Goal: Task Accomplishment & Management: Manage account settings

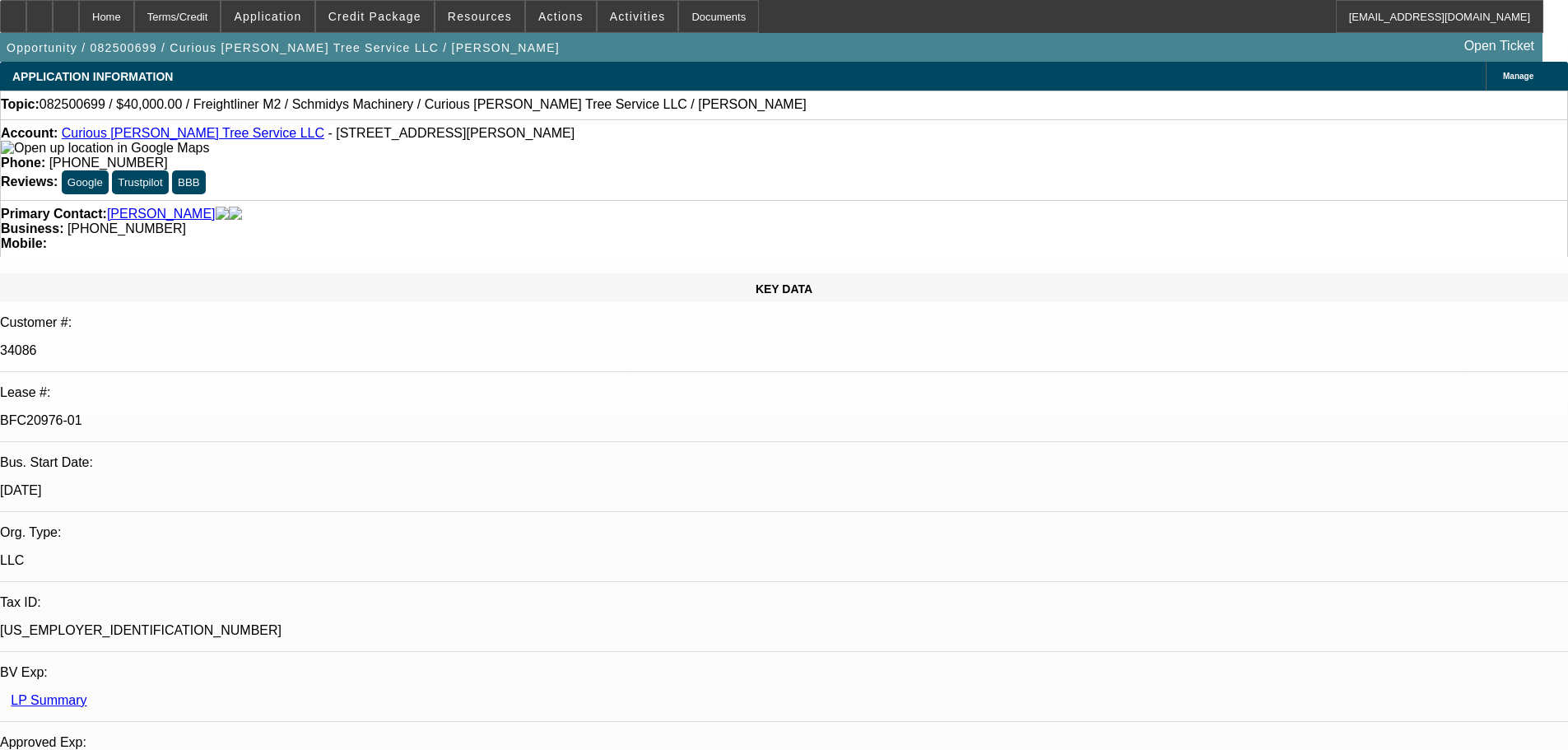
select select "0"
select select "3"
select select "0"
select select "6"
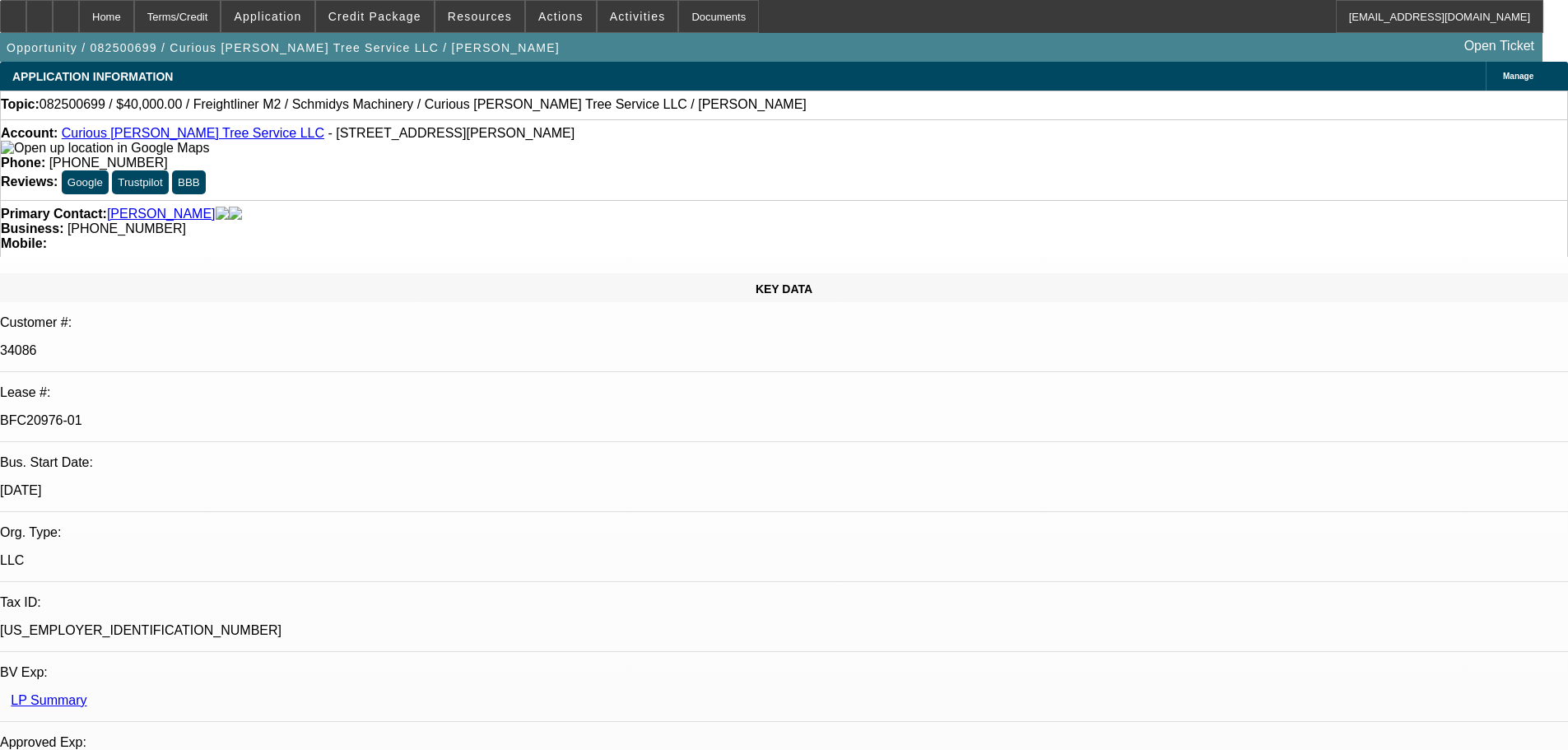
select select "0"
select select "2"
select select "0"
select select "6"
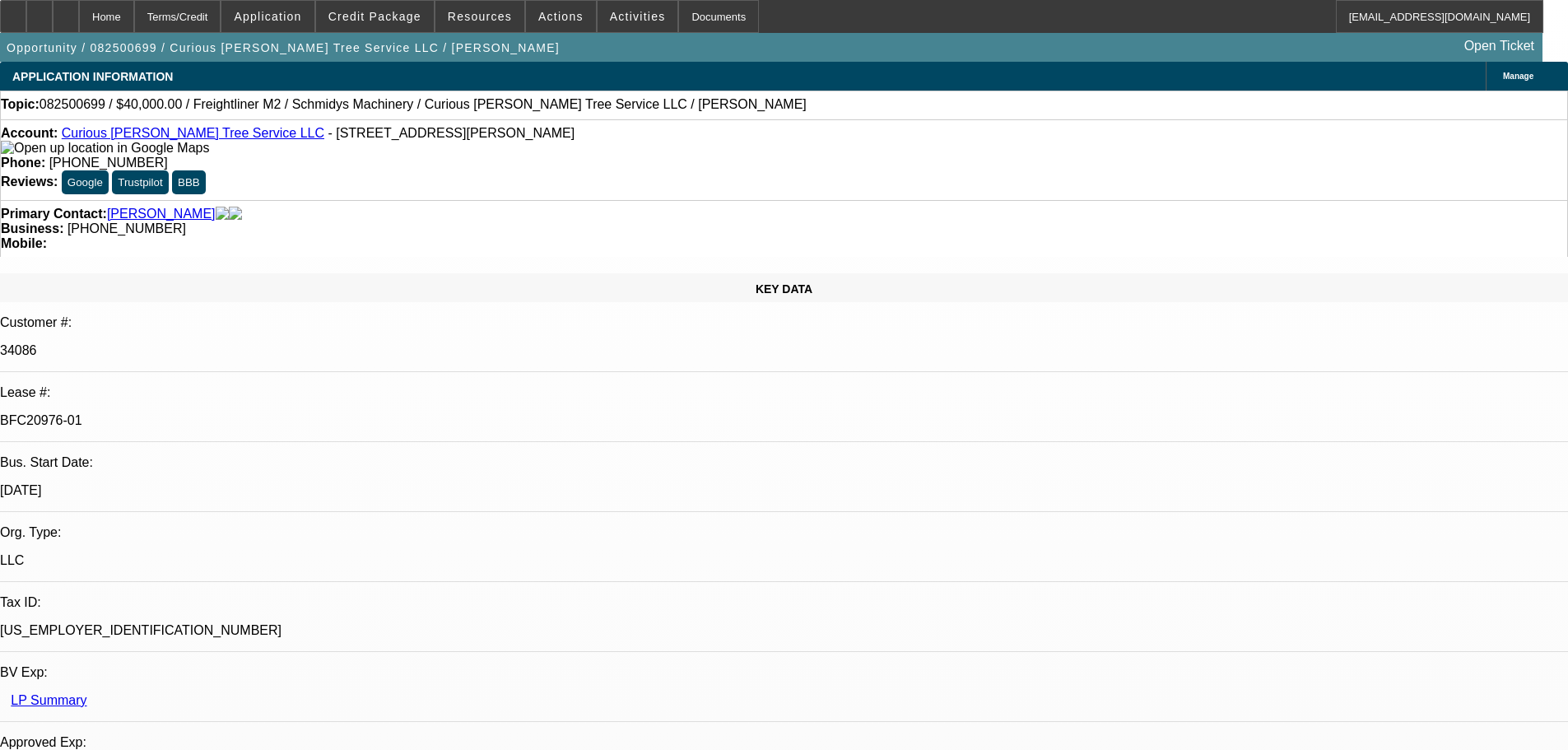
select select "0"
select select "2"
select select "0"
select select "6"
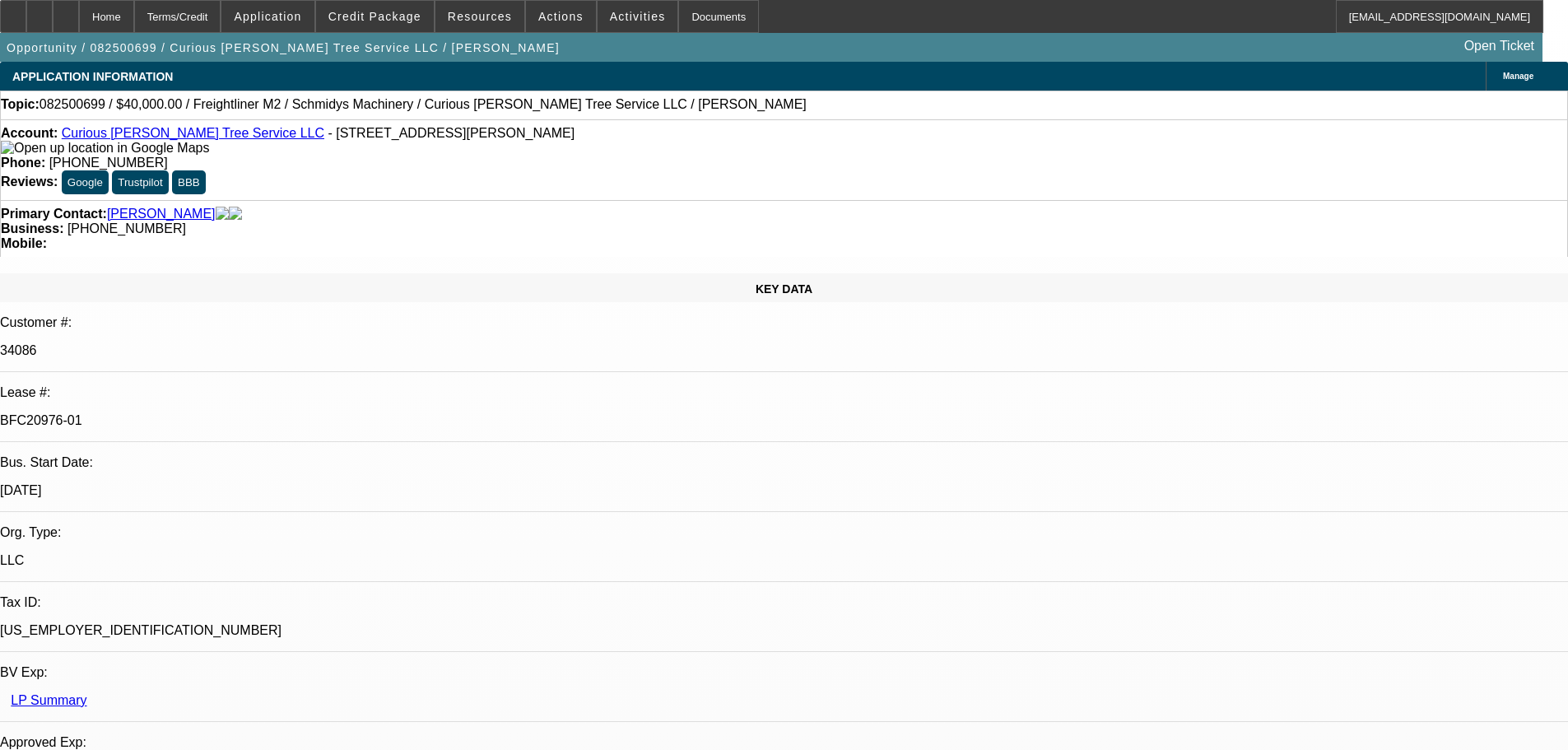
select select "0"
select select "6"
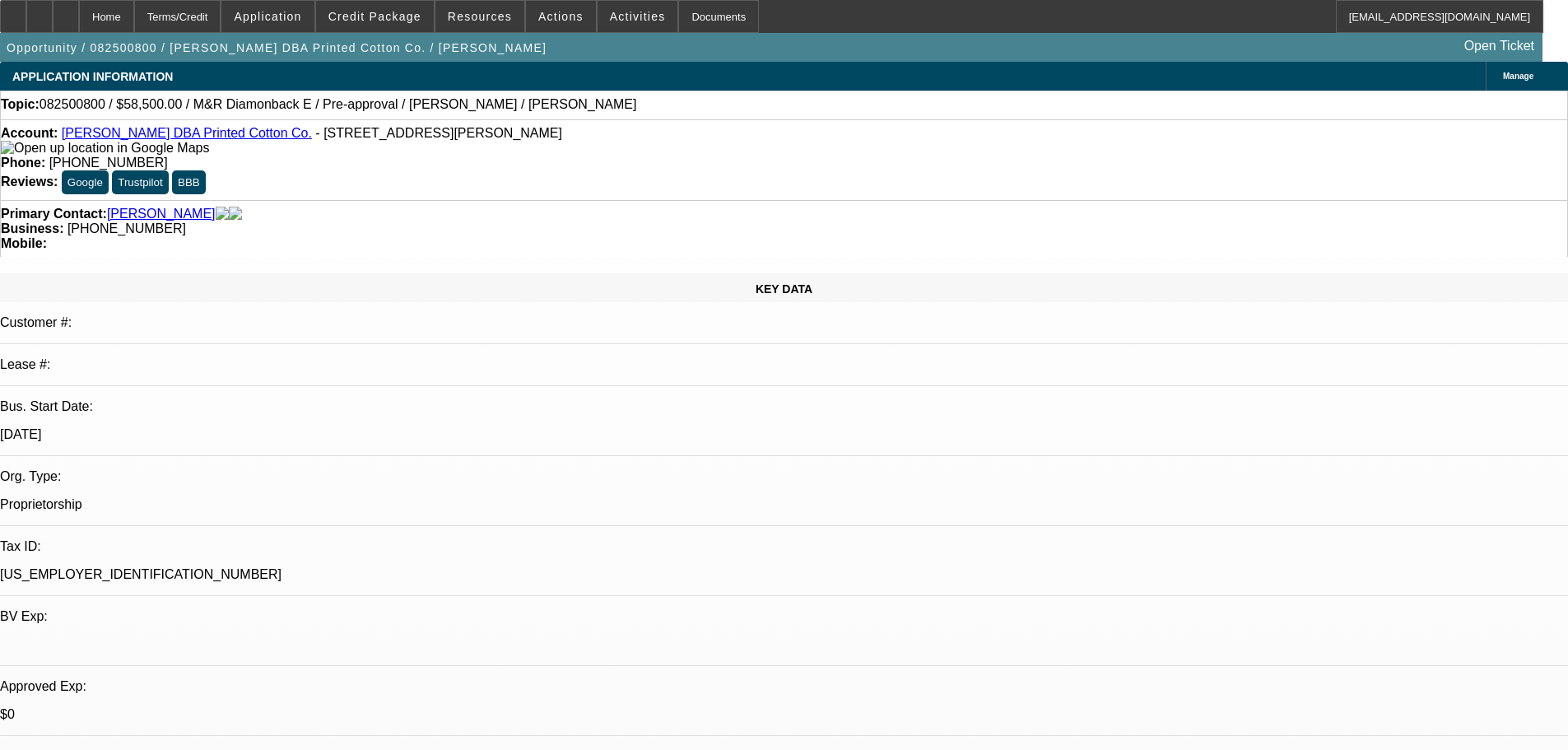
select select "0.1"
select select "2"
select select "0.1"
select select "4"
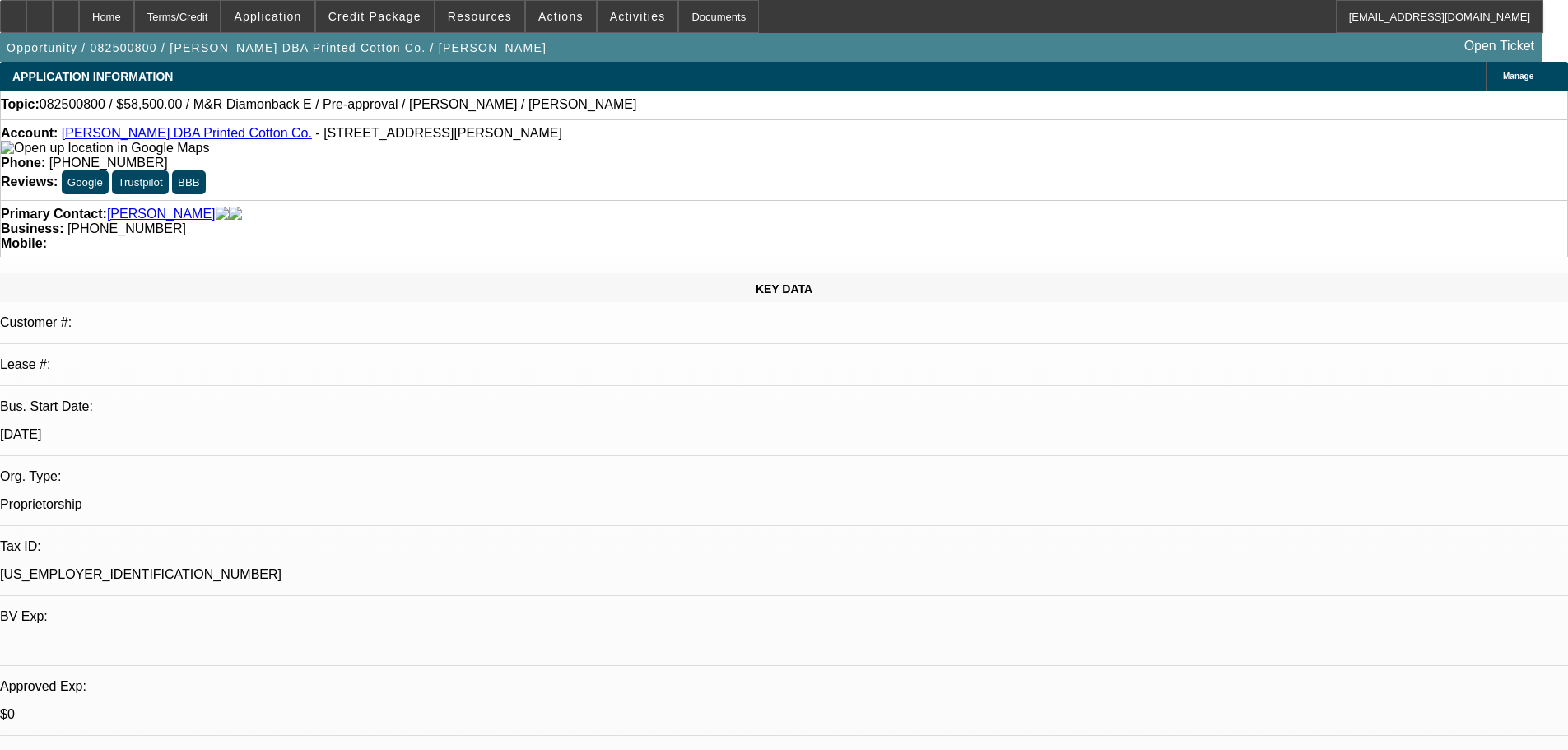
select select "0.1"
select select "2"
select select "0.1"
select select "4"
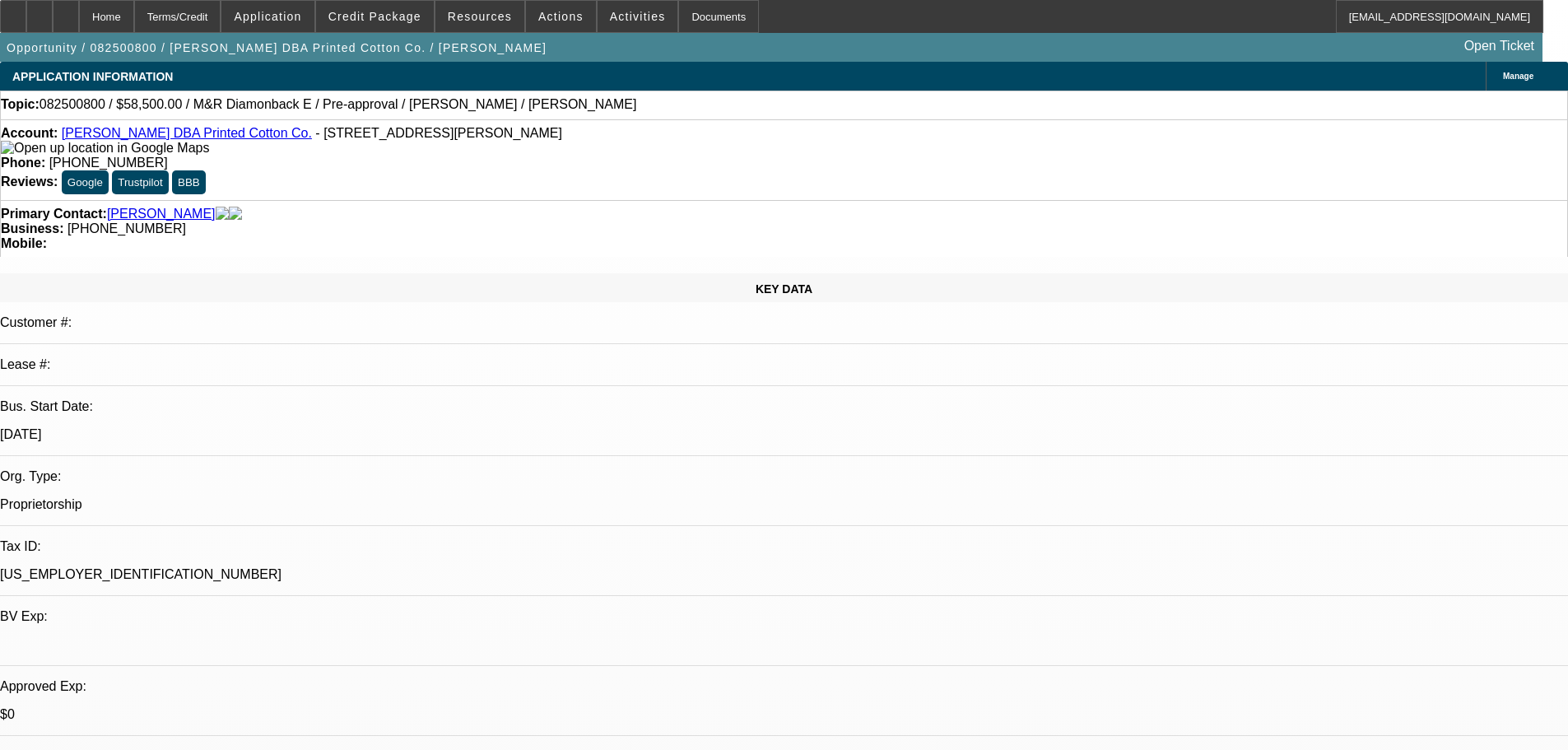
select select "0.1"
select select "2"
select select "0.1"
select select "4"
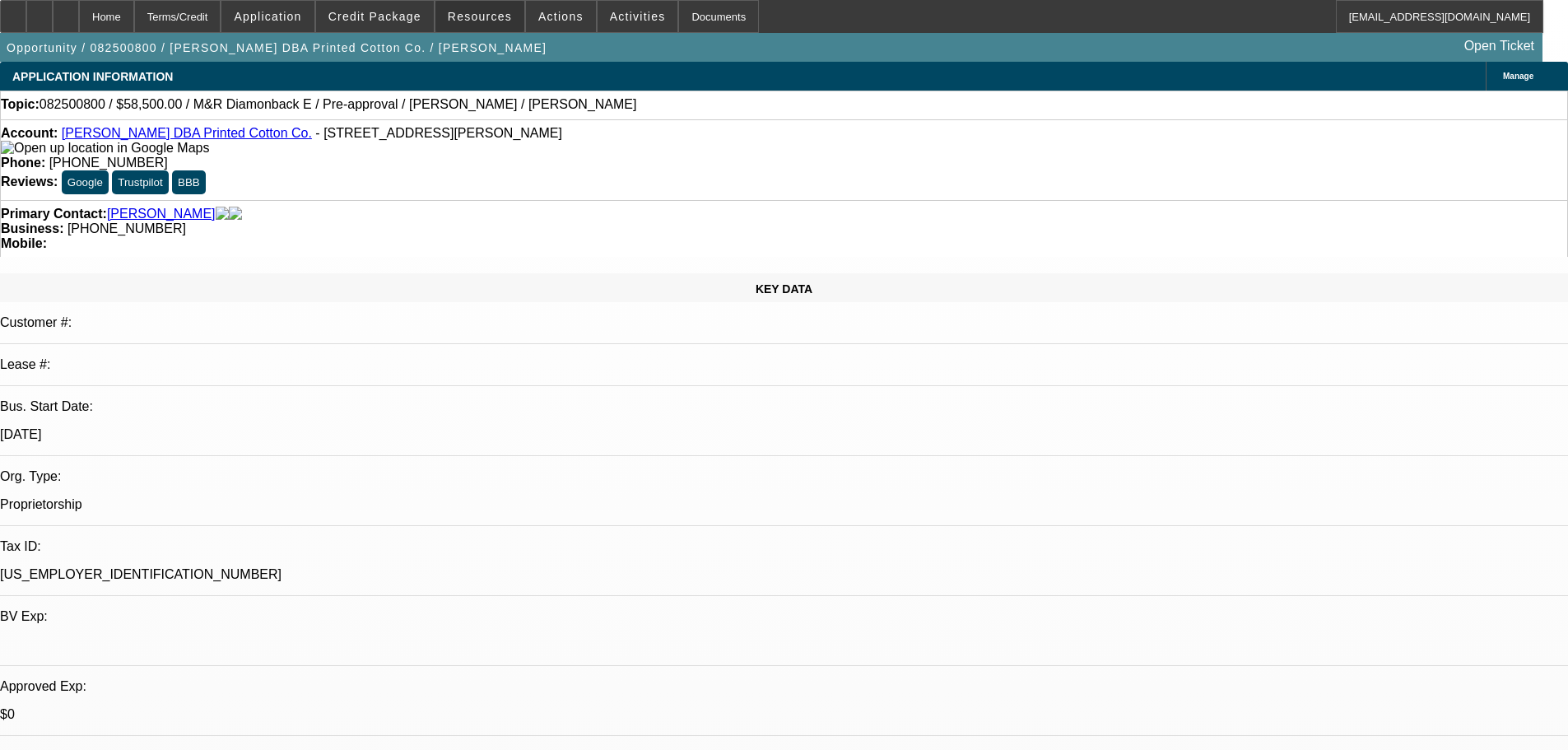
click at [497, 23] on span "Resources" at bounding box center [480, 16] width 64 height 13
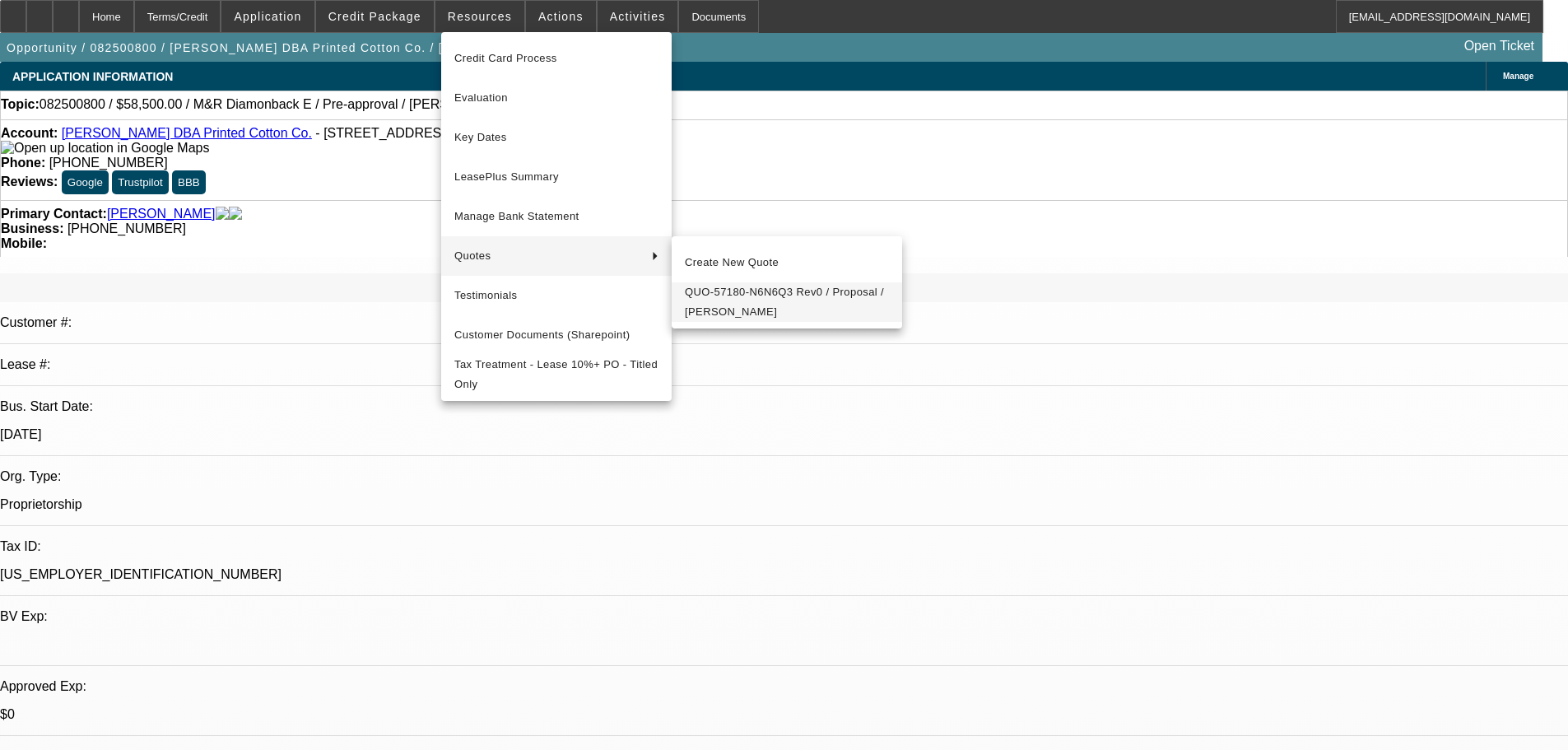
click at [745, 299] on span "QUO-57180-N6N6Q3 Rev0 / Proposal / Evelyn Creel" at bounding box center [786, 302] width 204 height 40
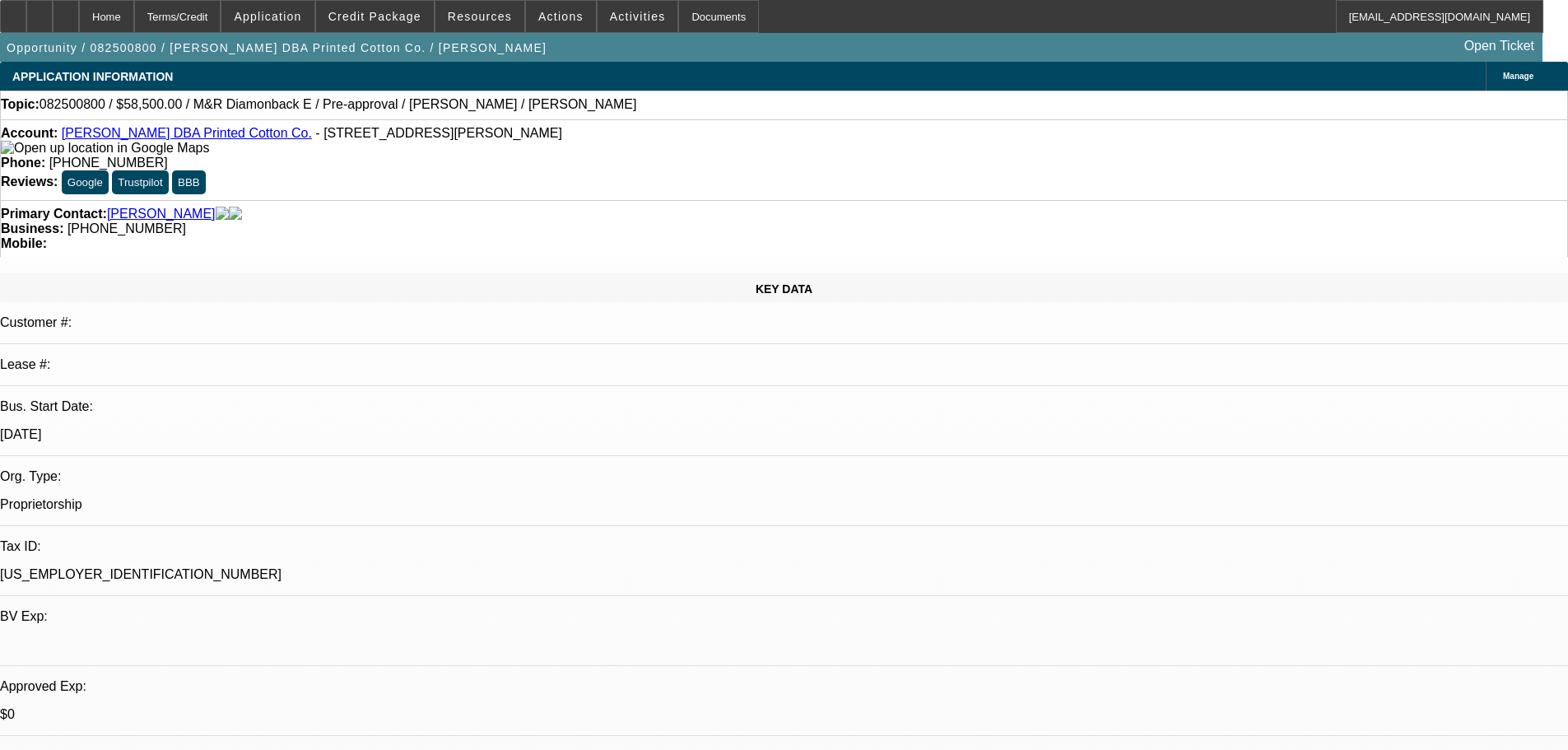
select select "0.1"
select select "2"
select select "0.1"
select select "4"
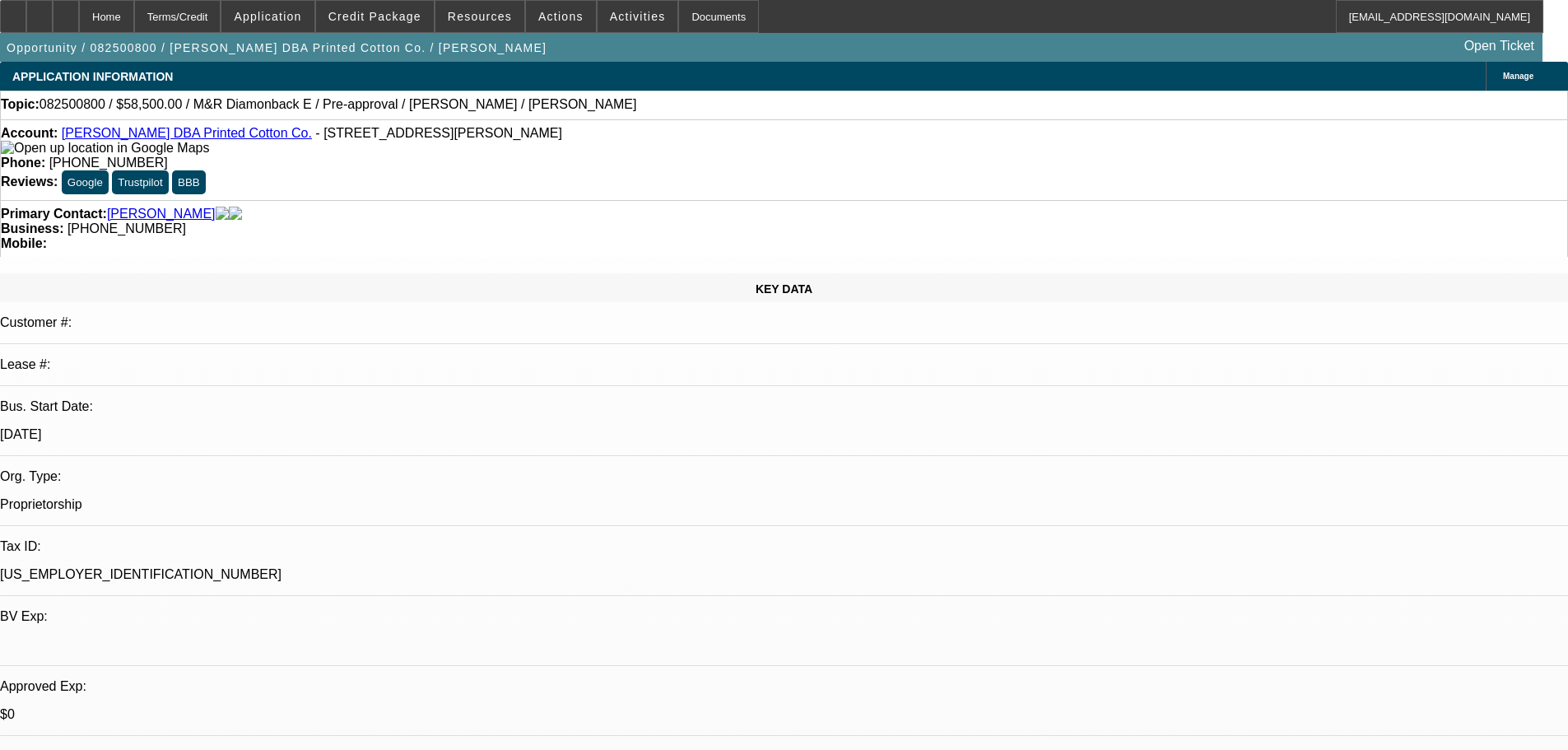
select select "0.1"
select select "2"
select select "0.1"
select select "4"
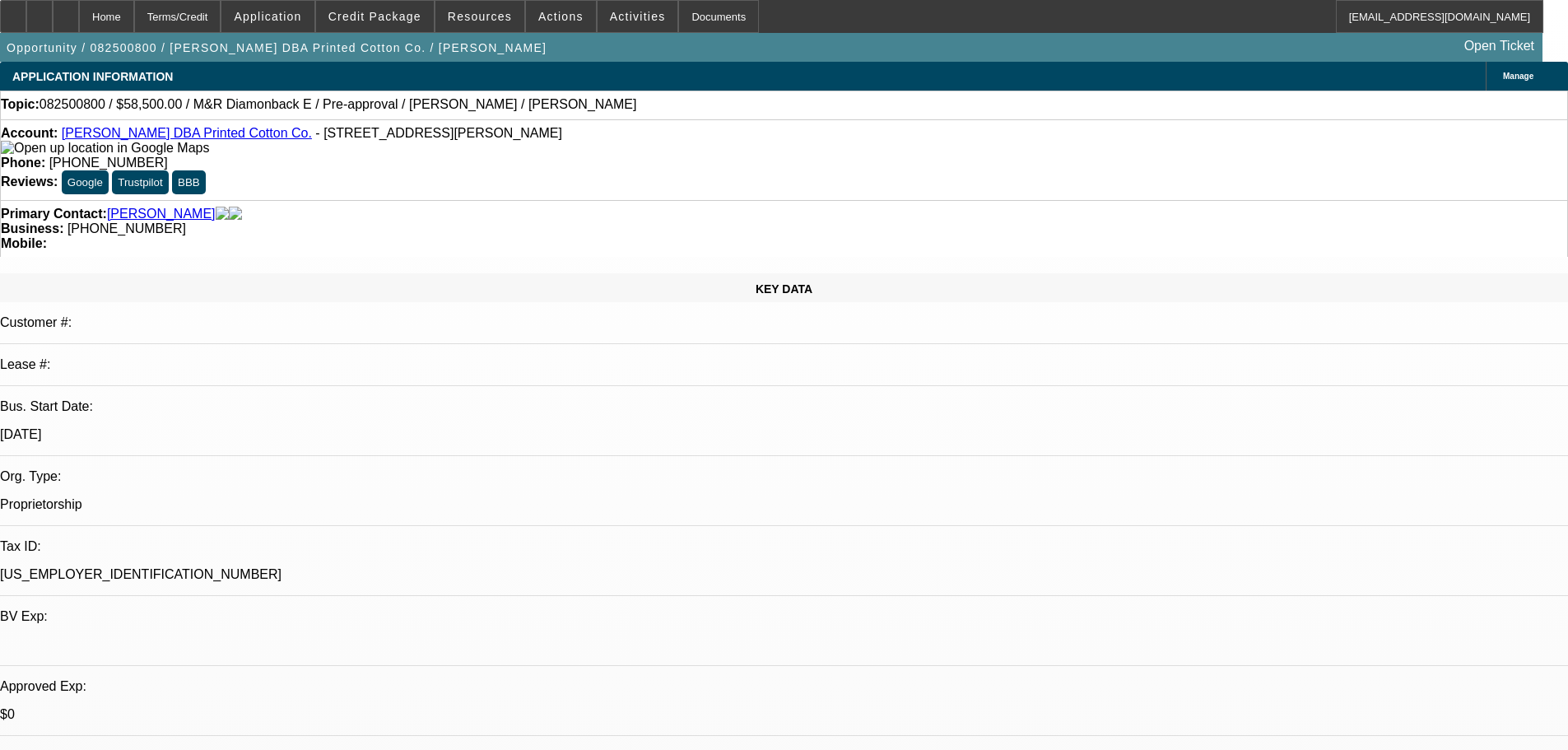
select select "0.1"
select select "2"
select select "0.1"
select select "4"
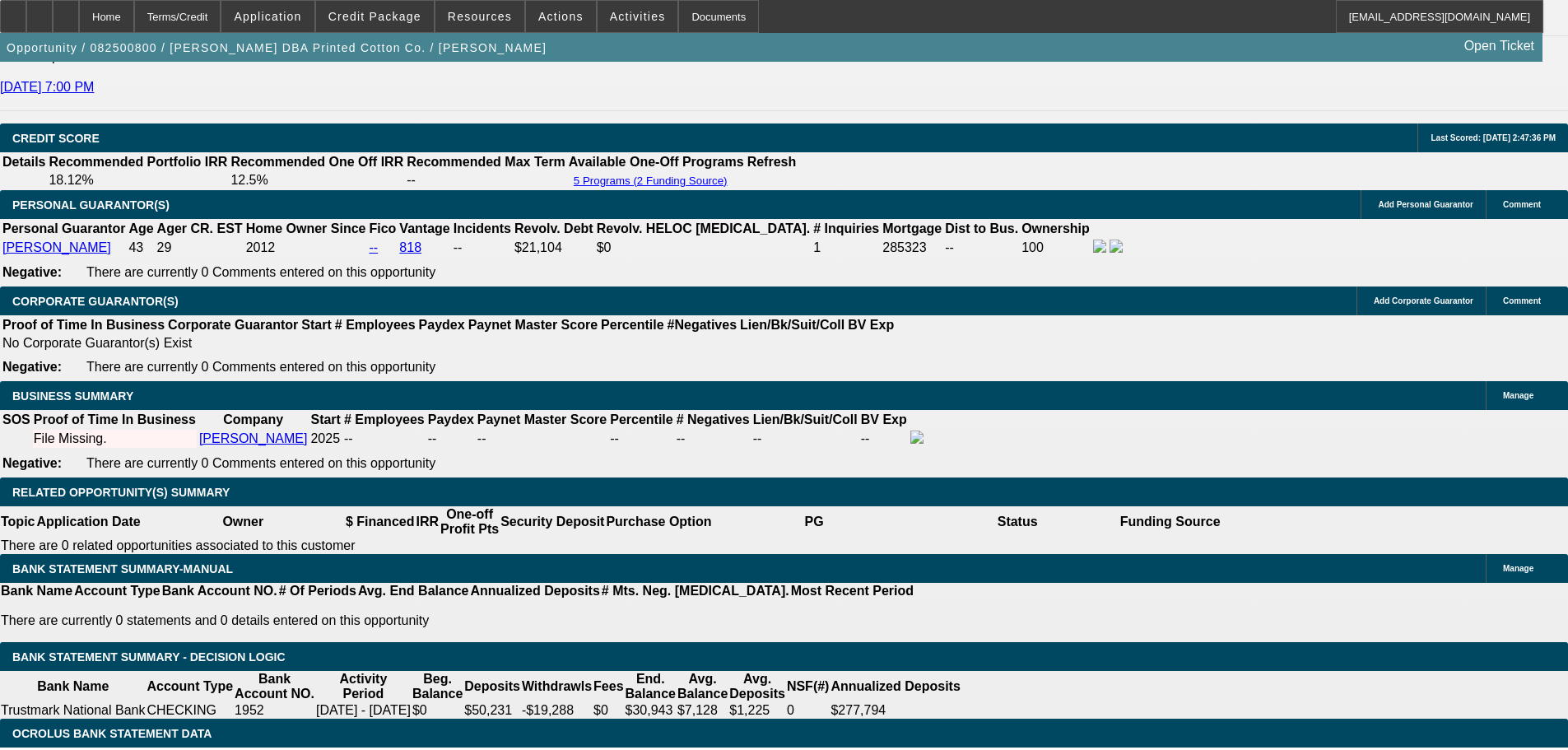
scroll to position [2470, 0]
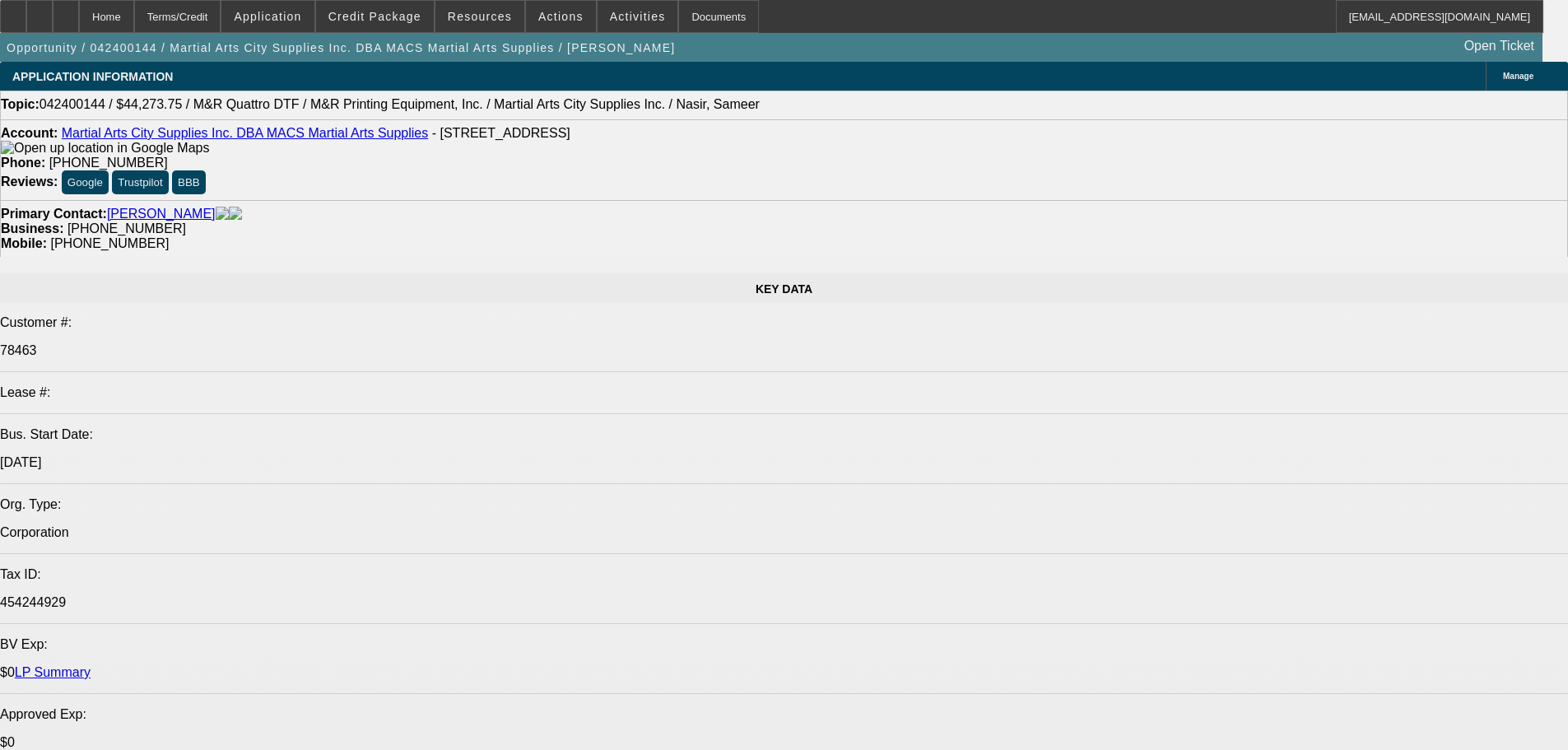
select select "0"
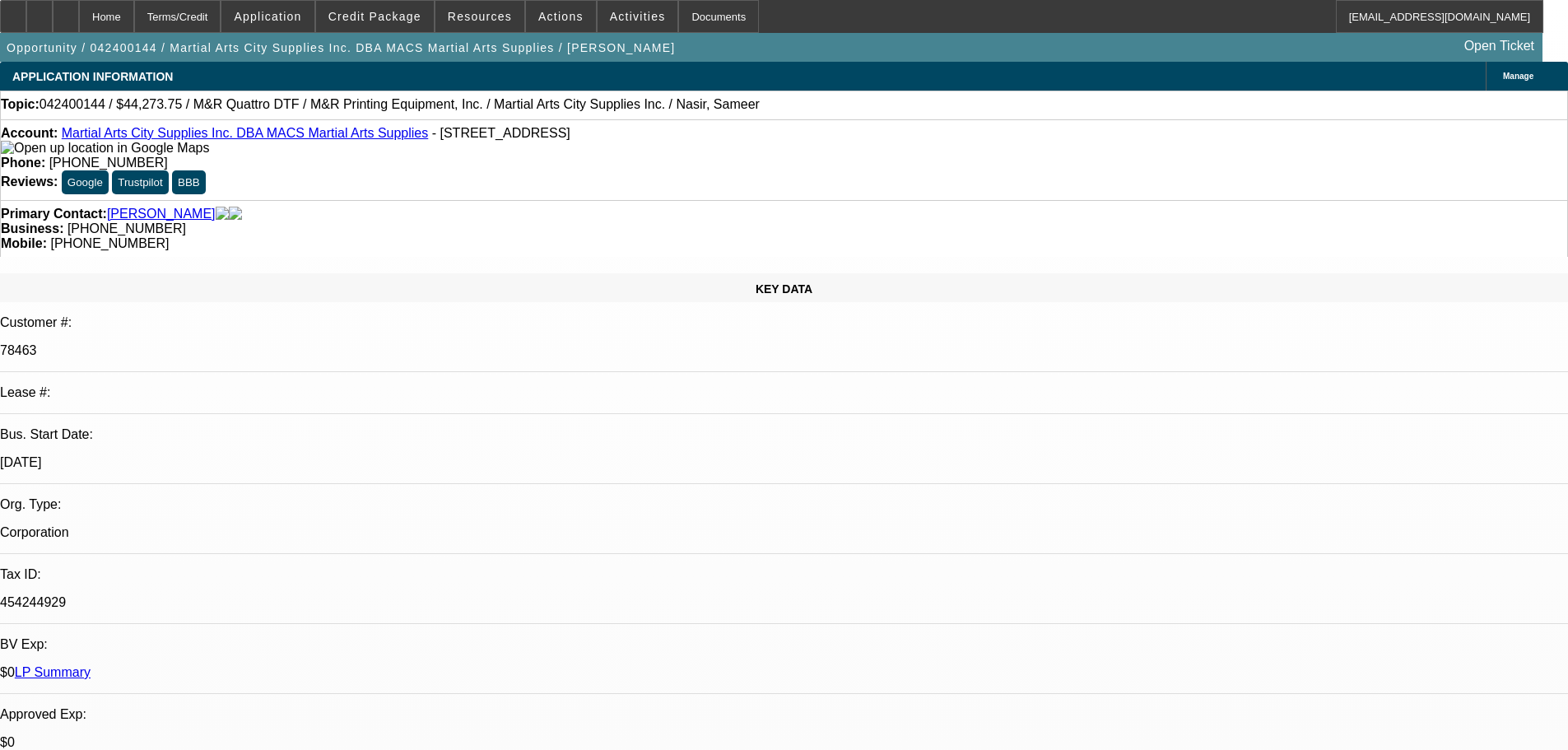
select select "0"
select select "2"
select select "0"
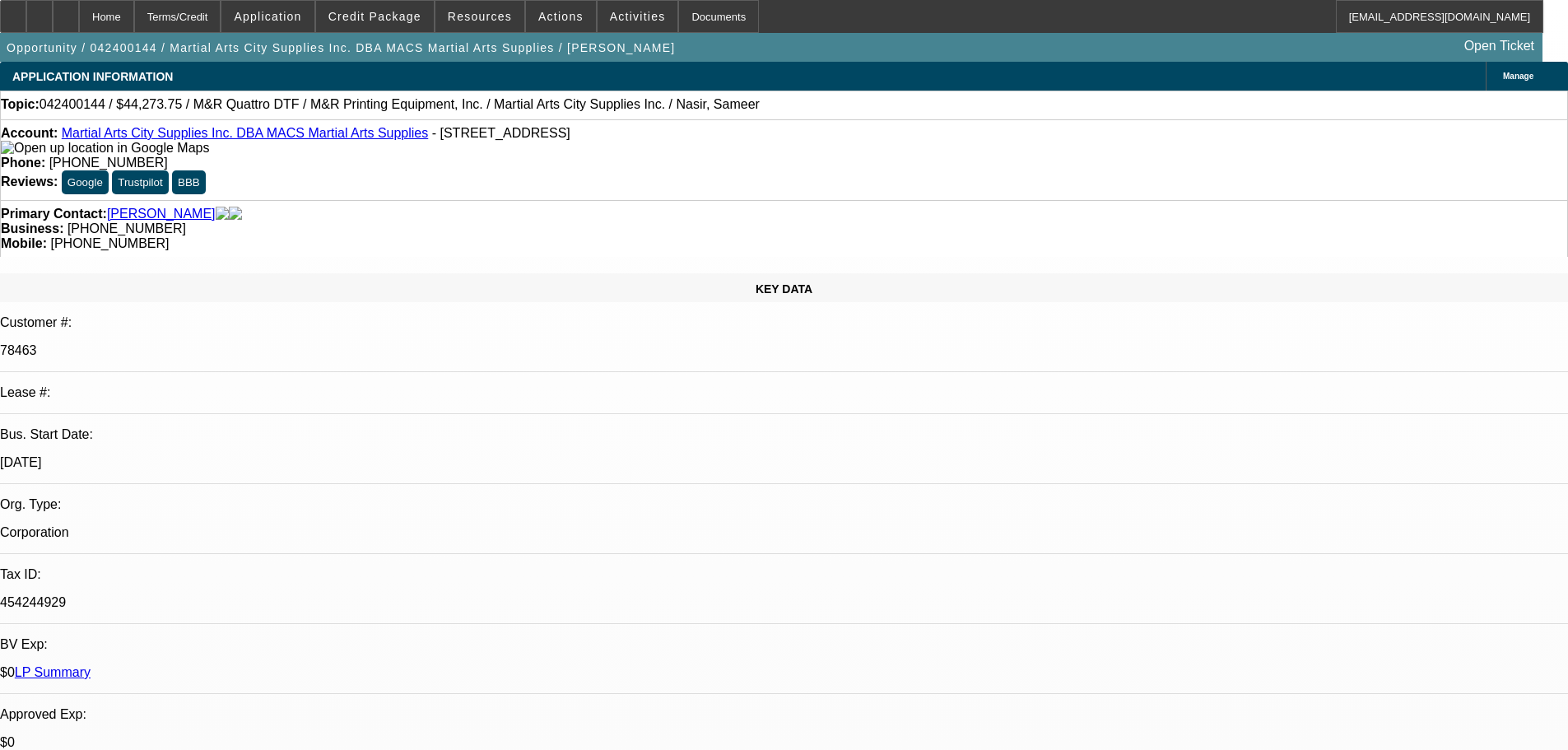
select select "0"
select select "2"
select select "0"
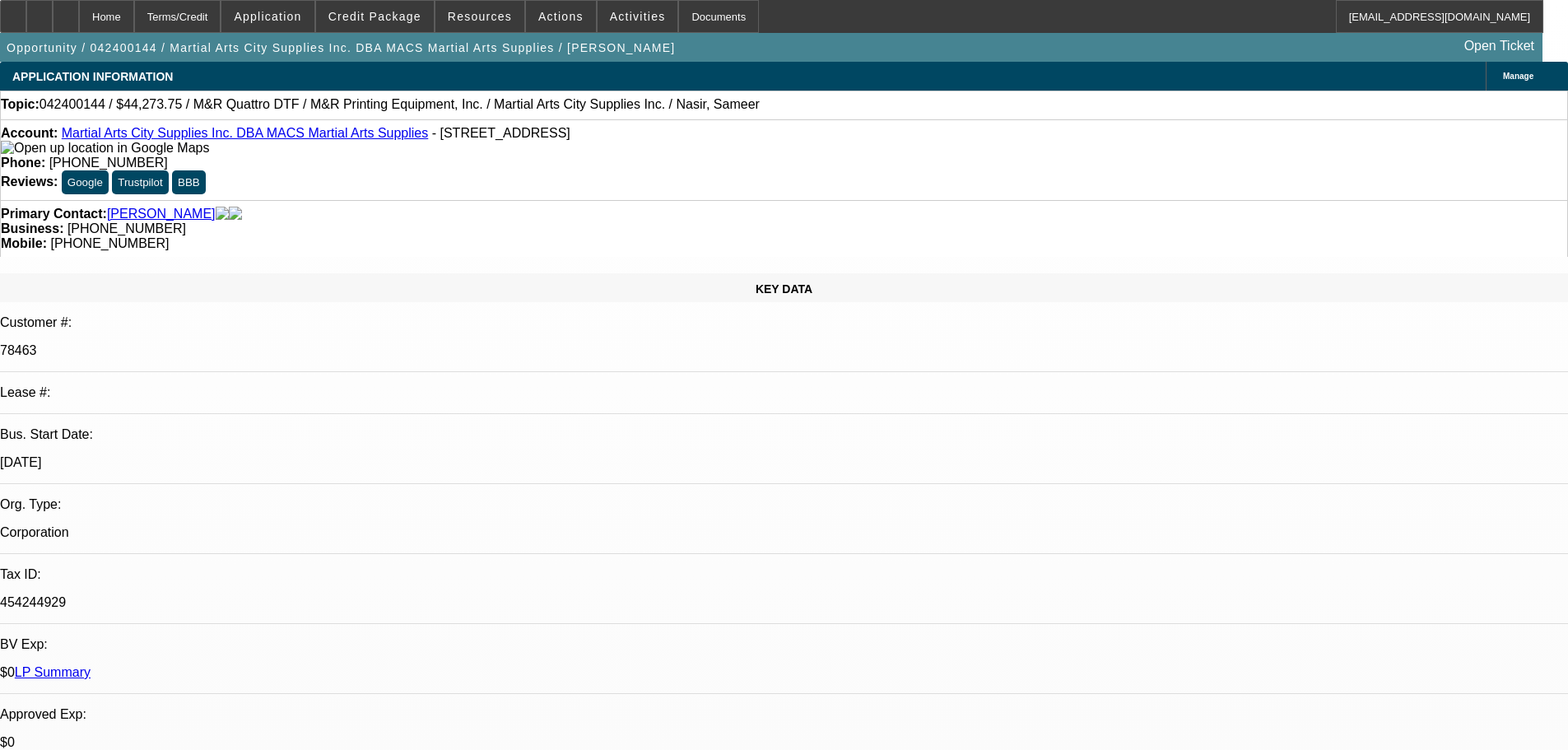
select select "2"
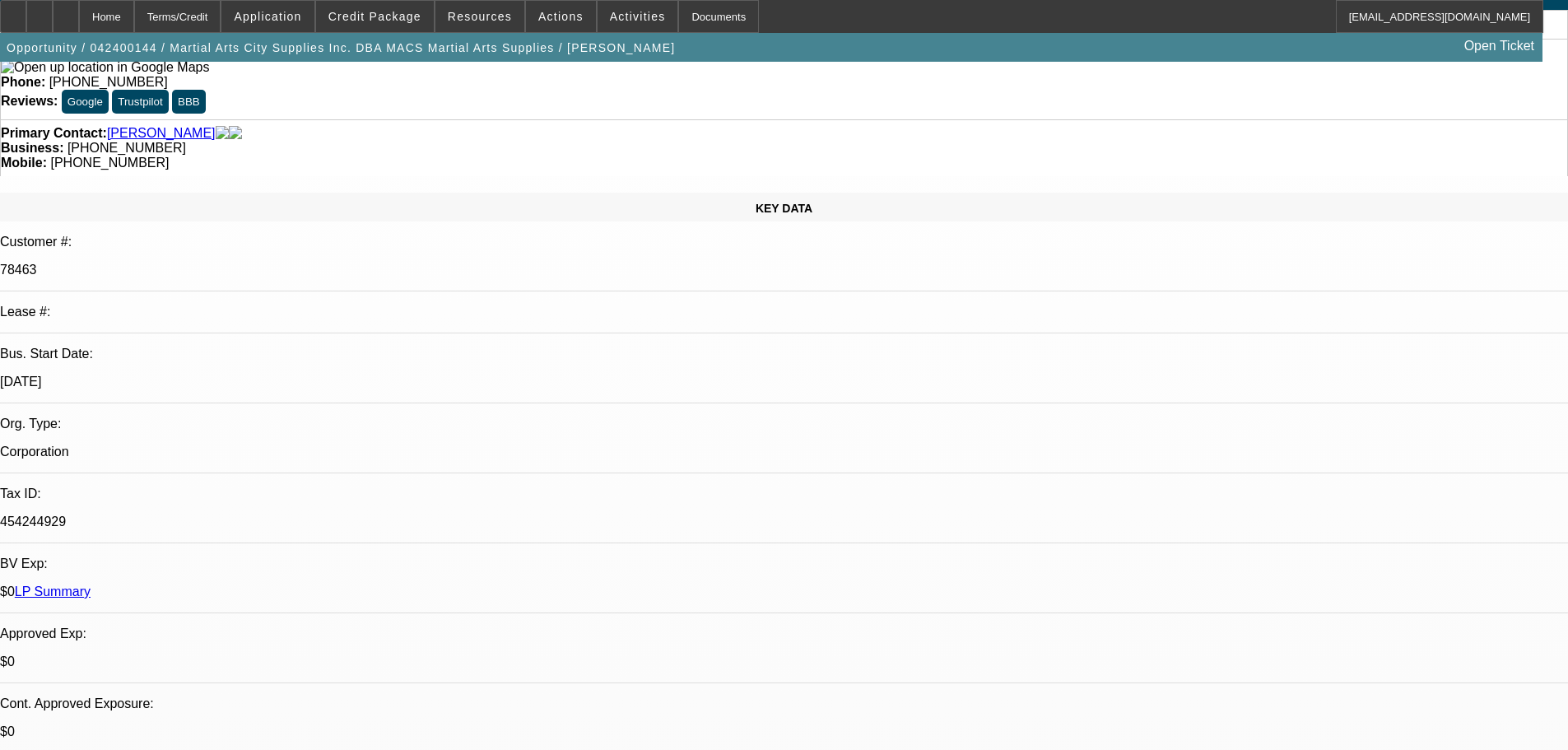
scroll to position [0, 0]
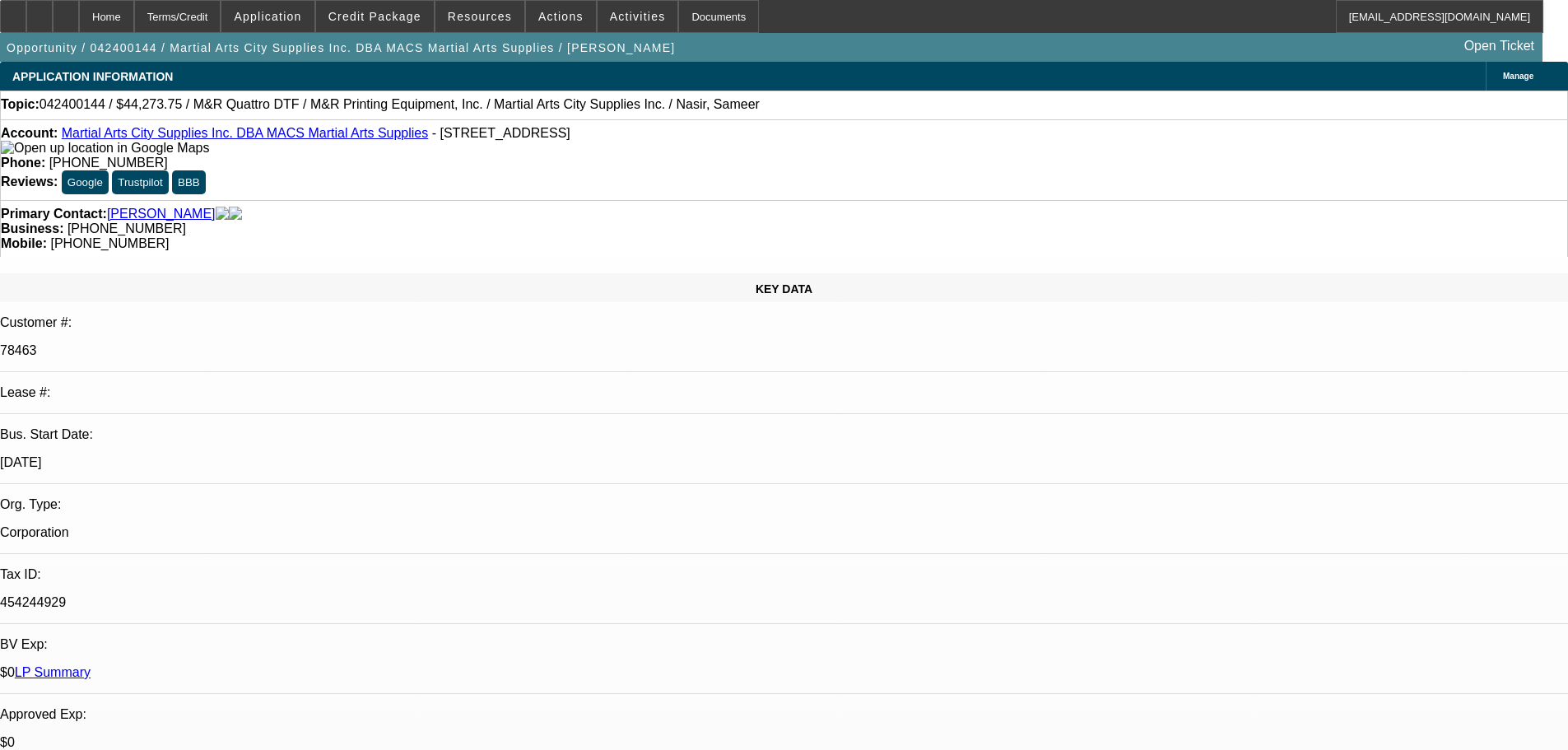
click at [143, 207] on link "Nasir, Sameer" at bounding box center [161, 215] width 108 height 15
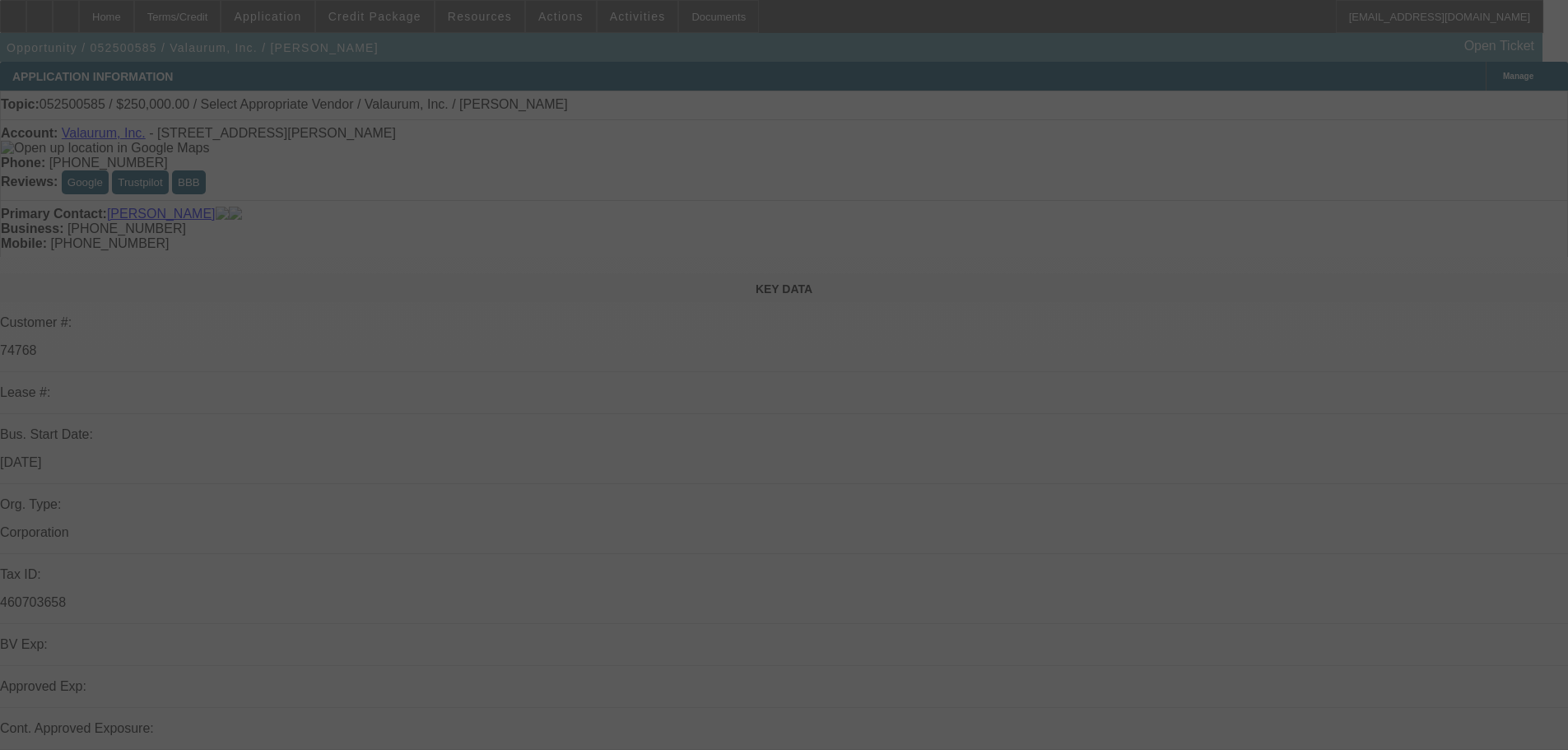
select select "0"
select select "2"
select select "0.1"
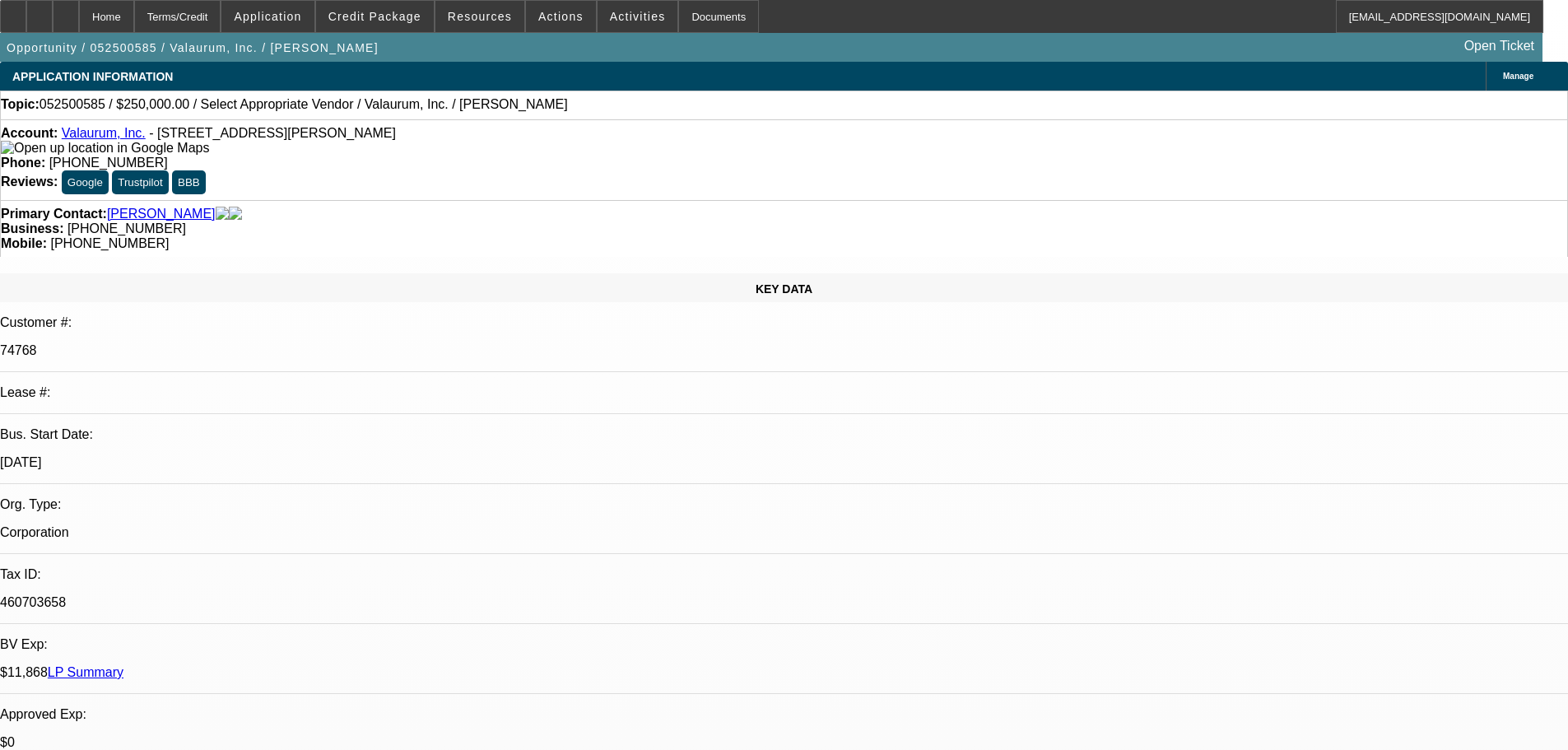
select select "2"
select select "4"
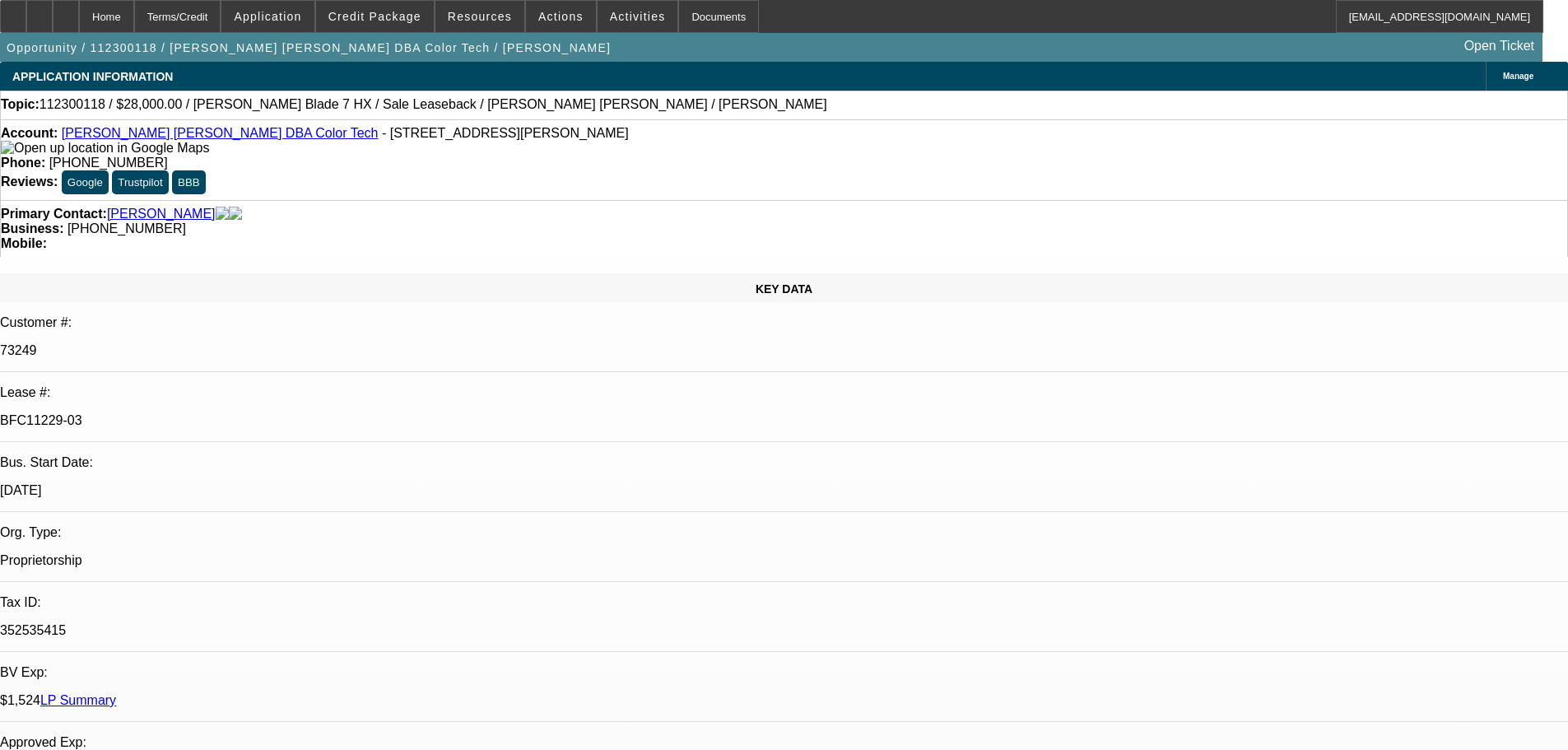
select select "0"
select select "2"
select select "0.1"
select select "4"
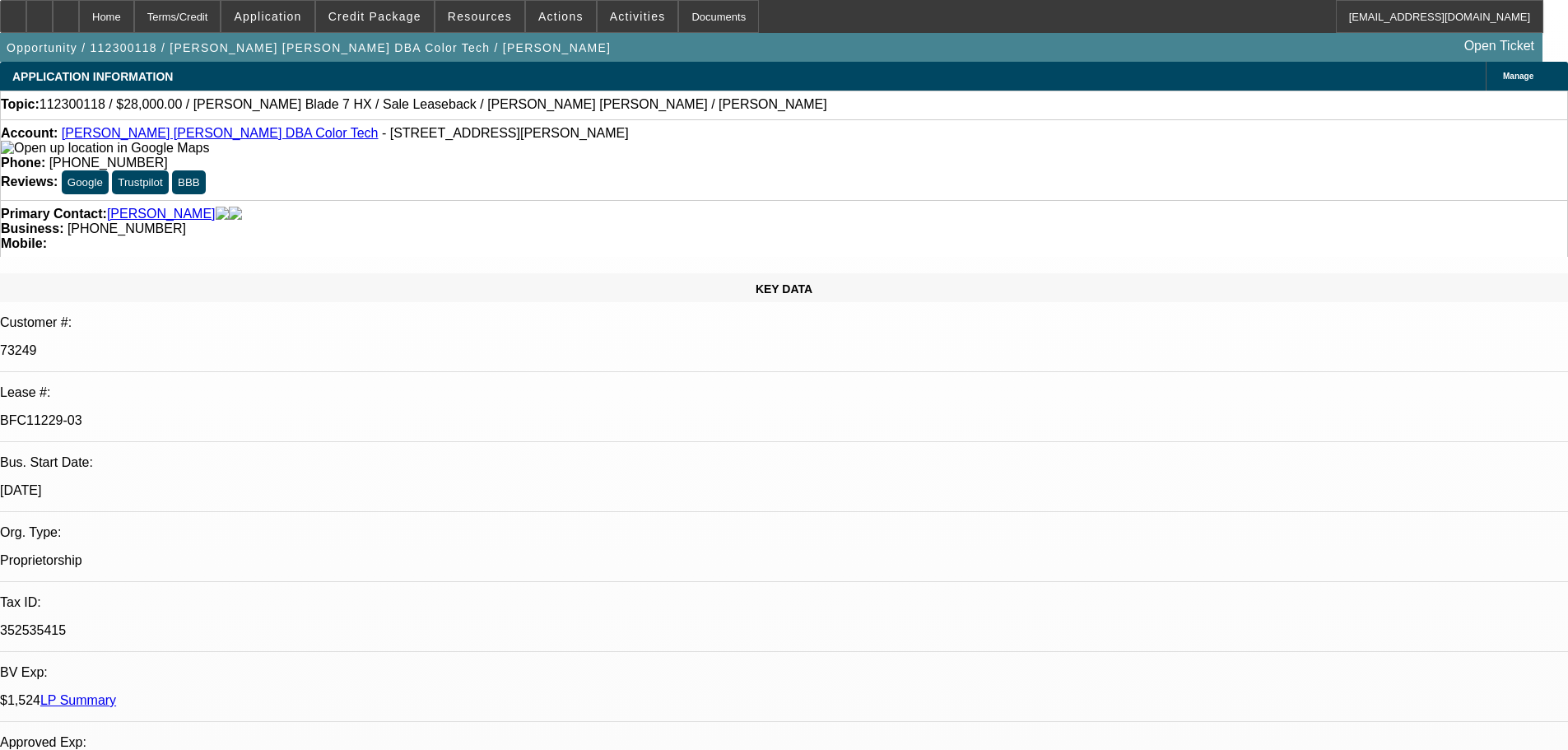
select select "0"
select select "2"
select select "0.1"
select select "4"
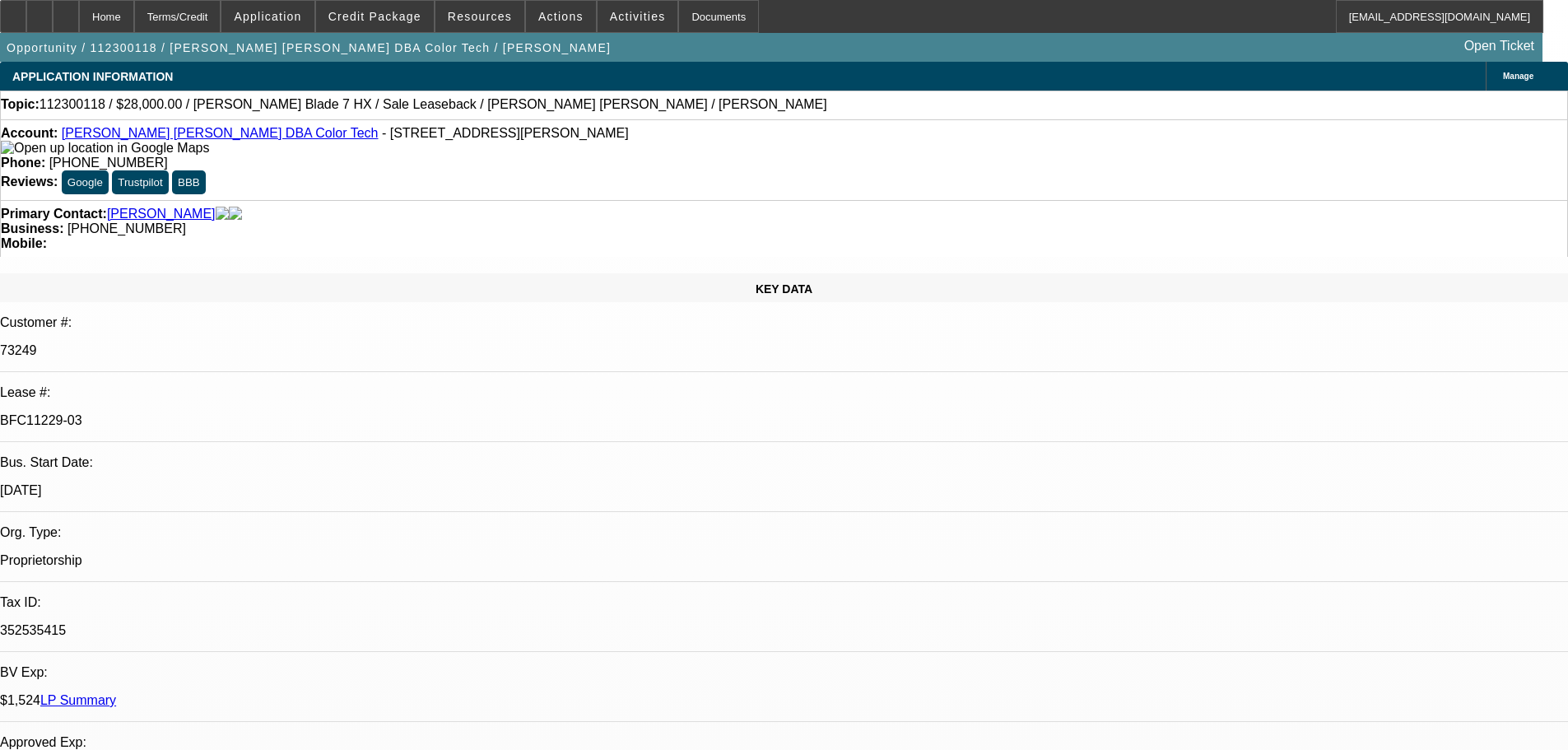
select select "0"
select select "0.1"
select select "4"
select select "0"
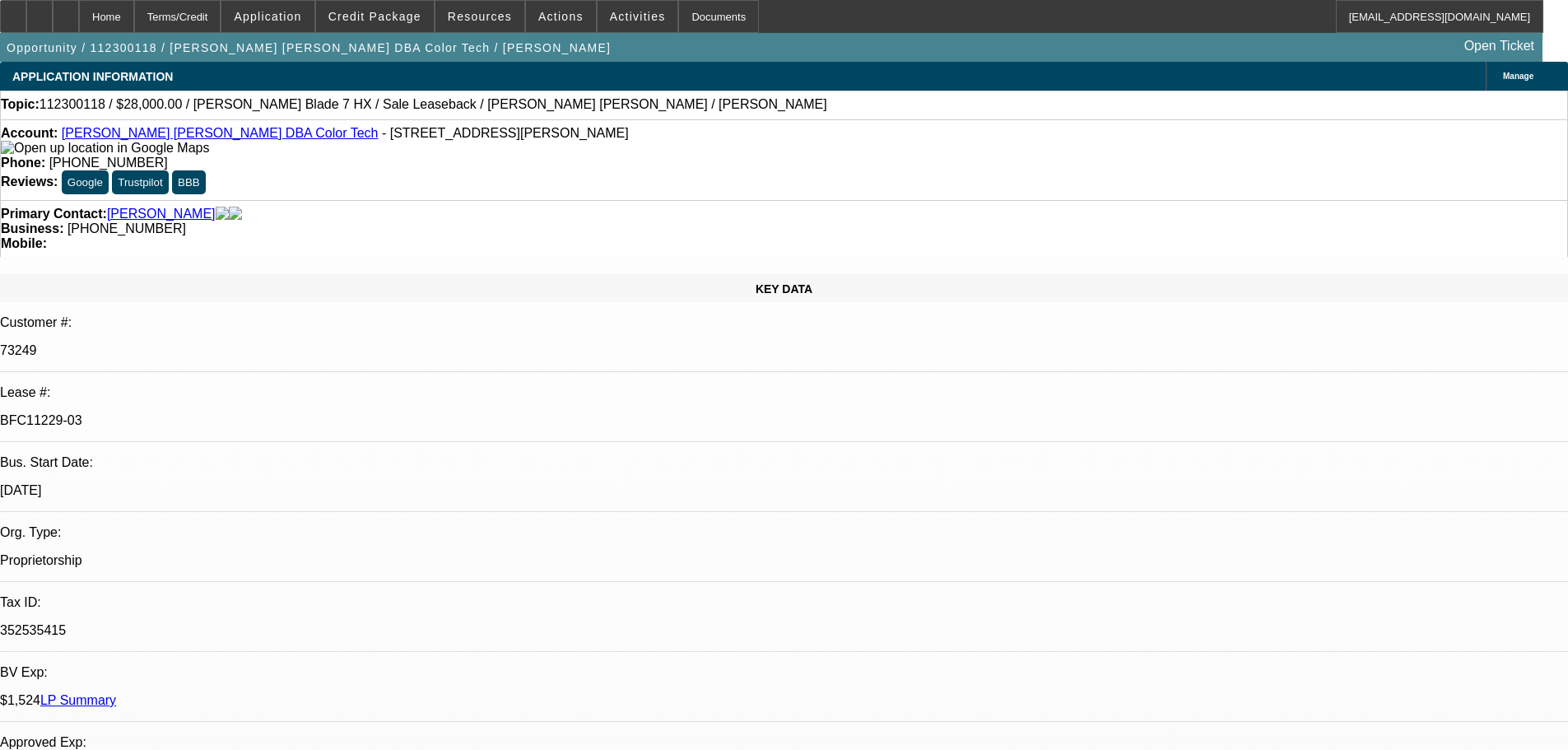
select select "0"
select select "0.1"
select select "4"
click at [116, 694] on link "LP Summary" at bounding box center [78, 700] width 75 height 14
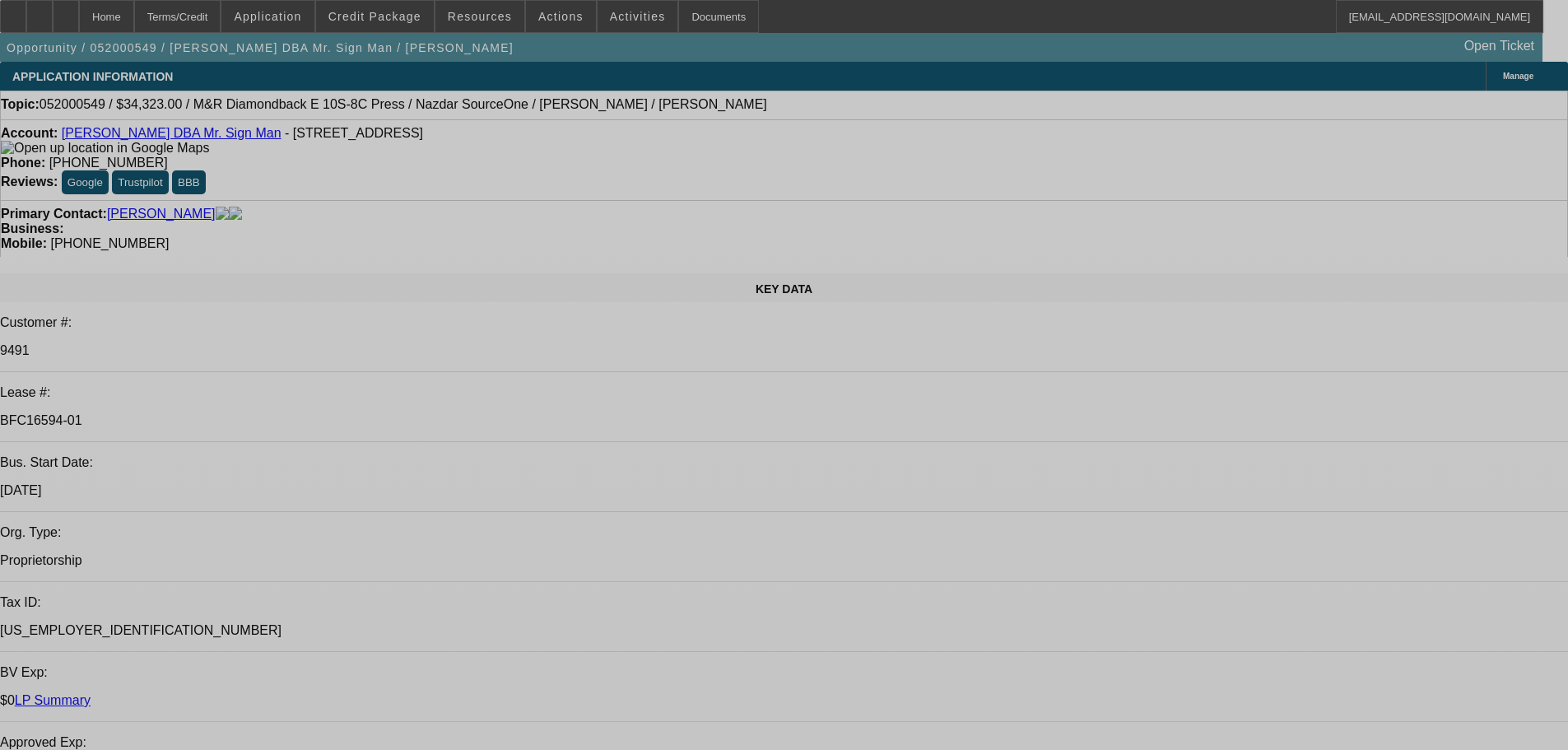
select select "0"
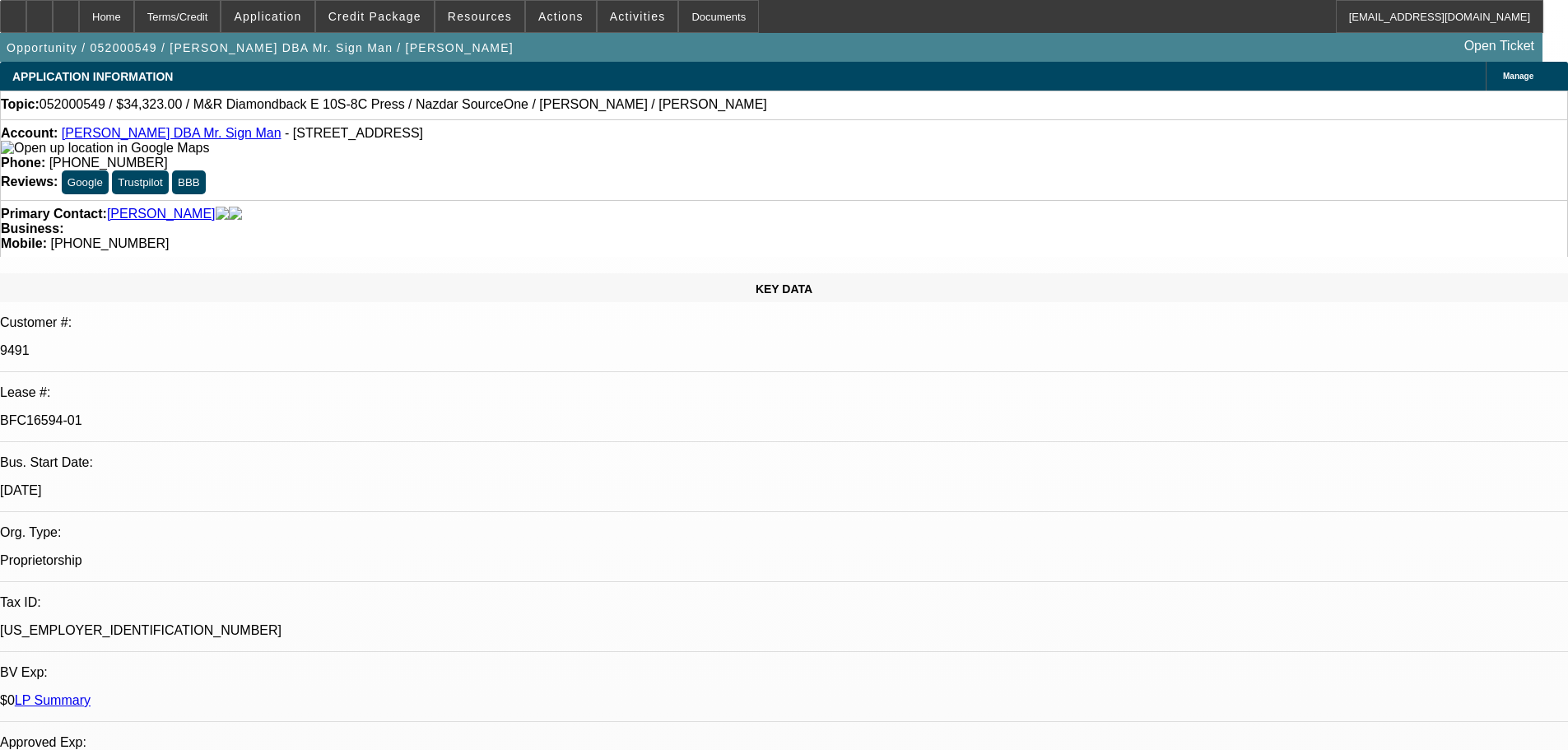
select select "0"
select select "2"
select select "0"
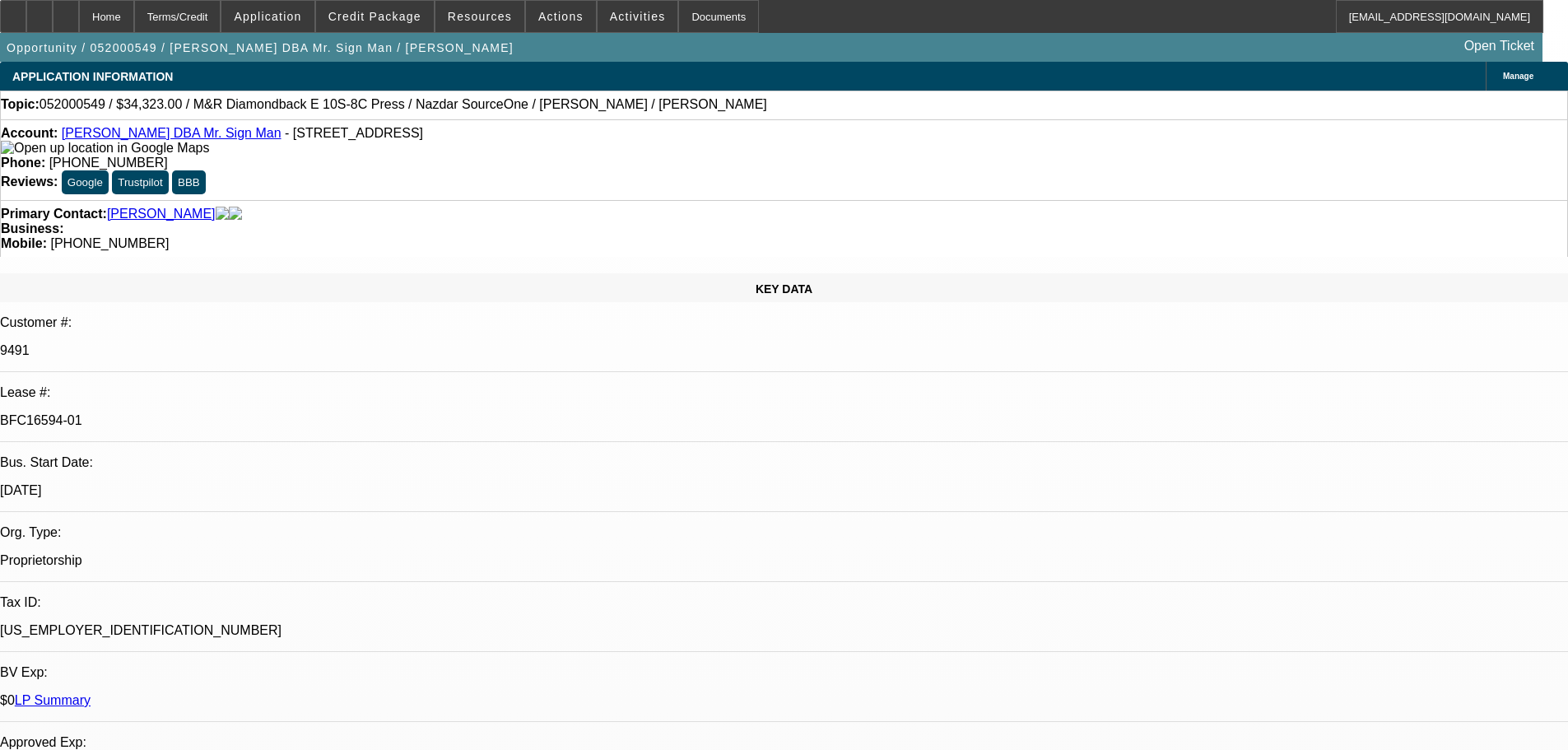
select select "2"
select select "0"
select select "2"
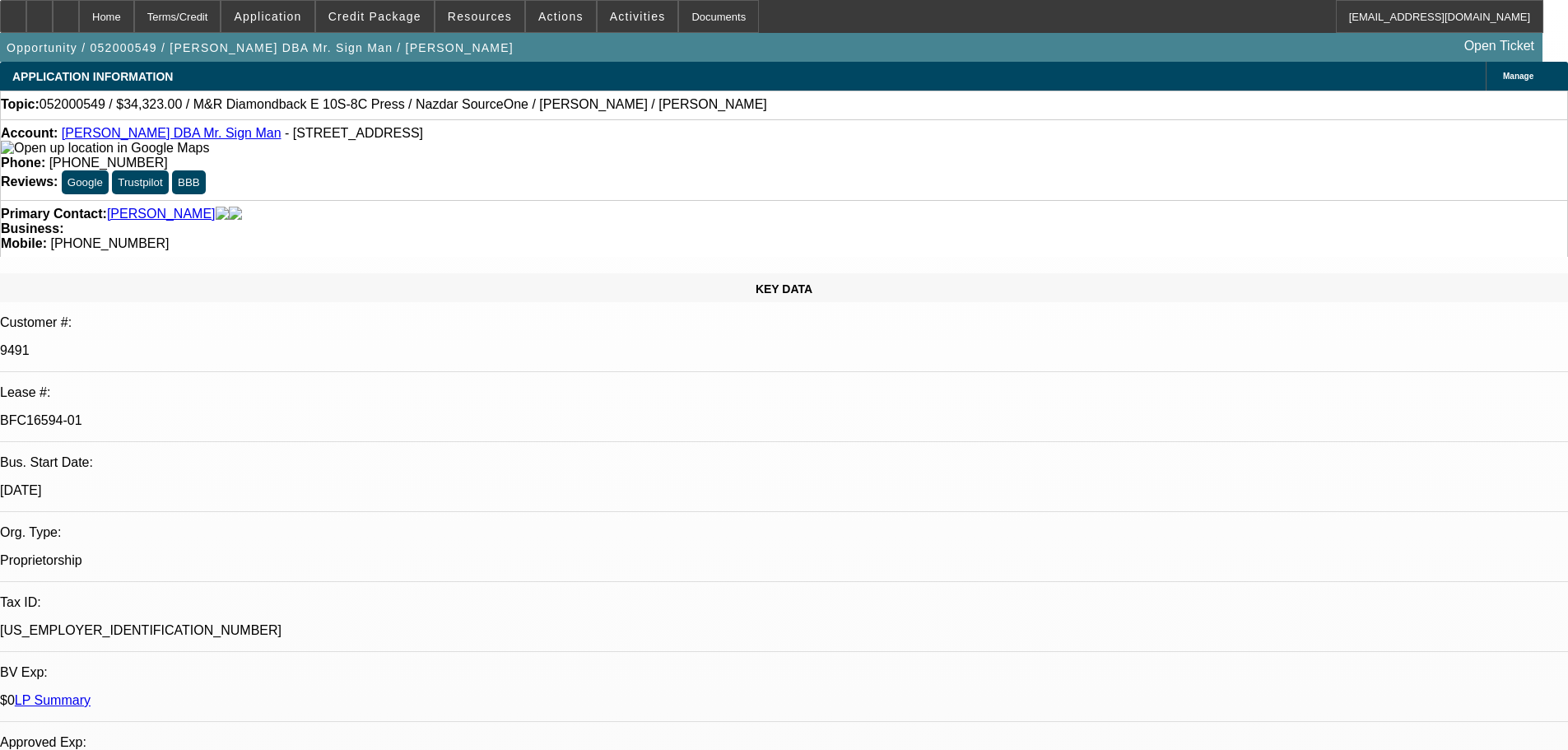
select select "0"
select select "2"
click at [90, 694] on link "LP Summary" at bounding box center [53, 700] width 75 height 14
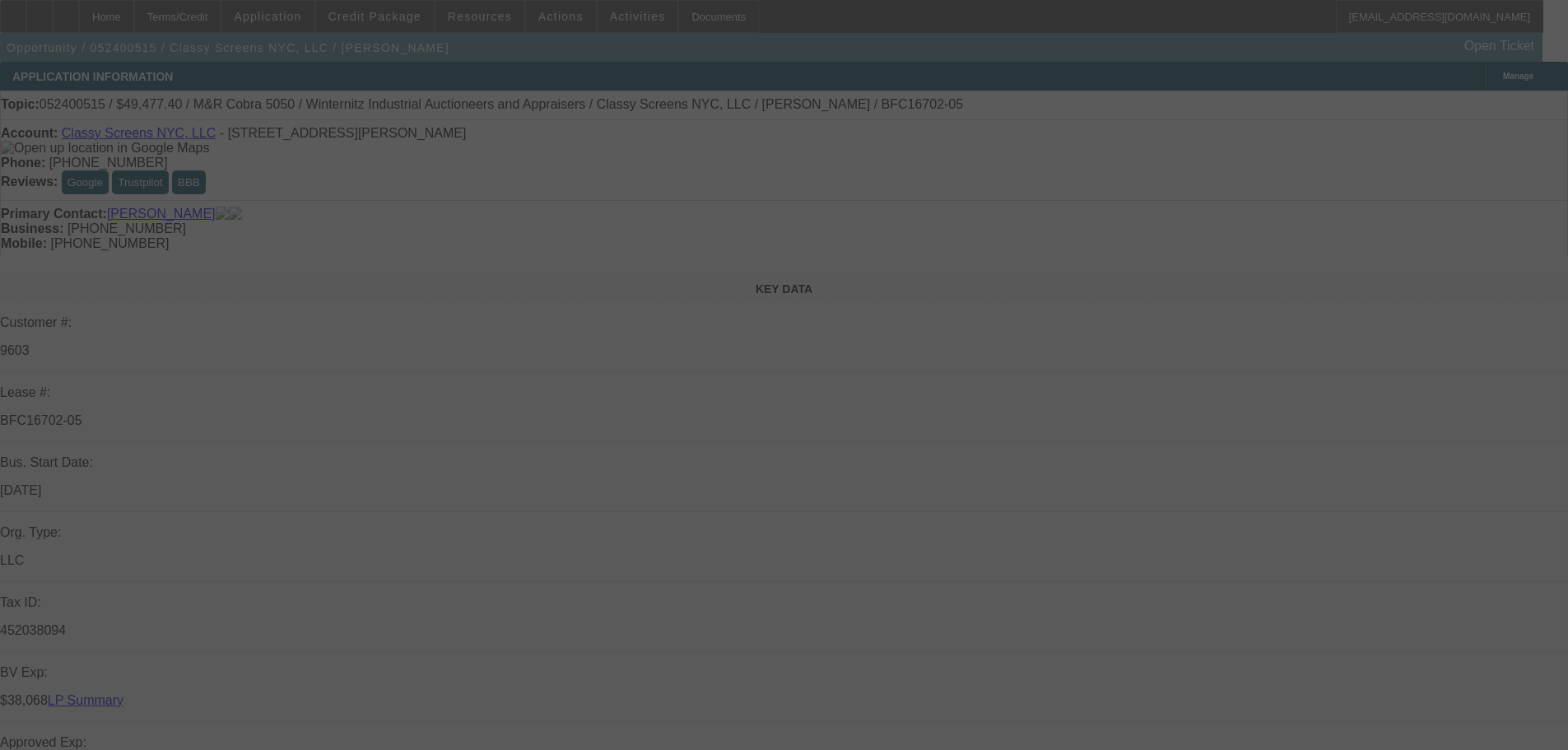
select select "0"
select select "2"
select select "0.1"
select select "4"
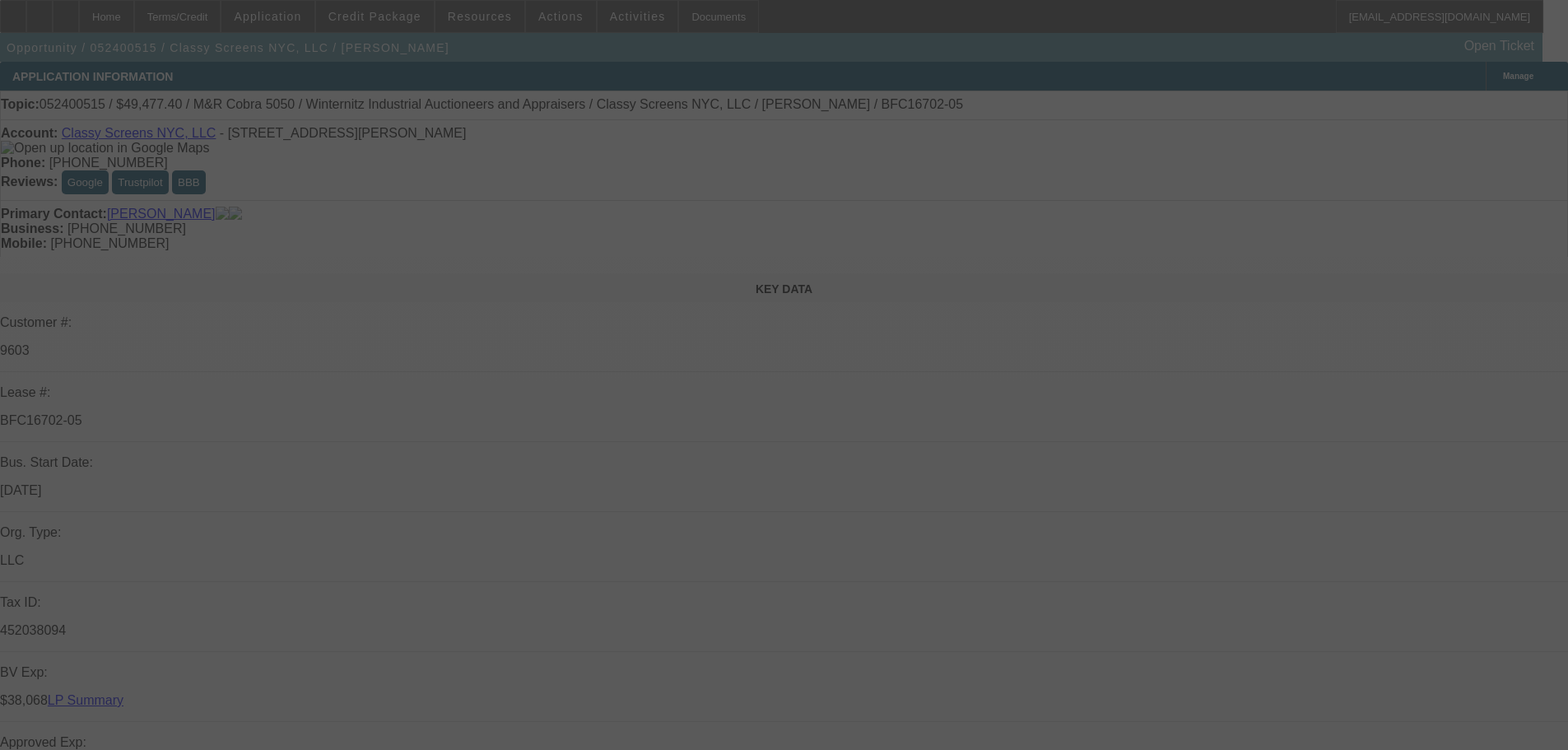
select select "0"
select select "2"
select select "0.1"
select select "4"
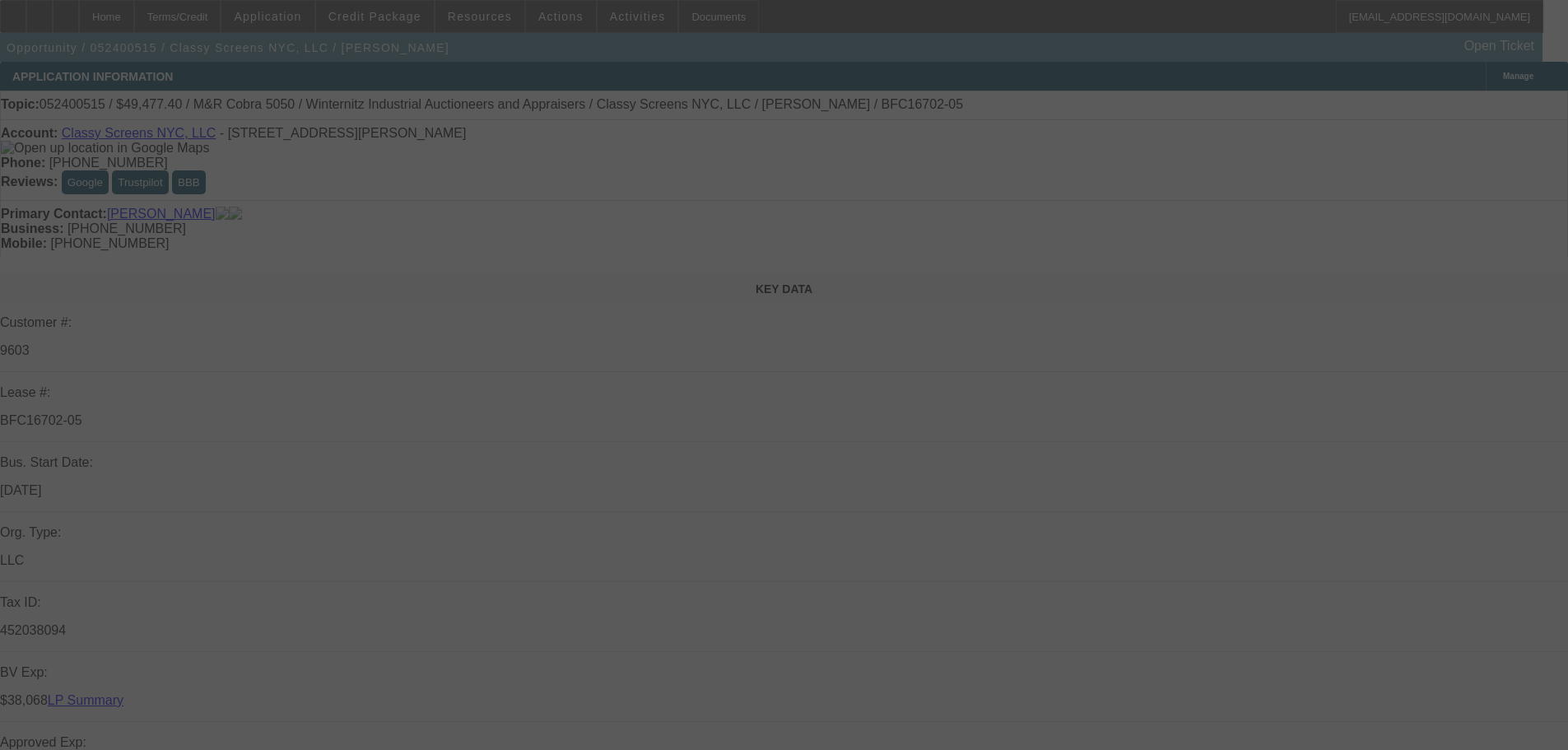
select select "0"
select select "2"
select select "0.1"
select select "4"
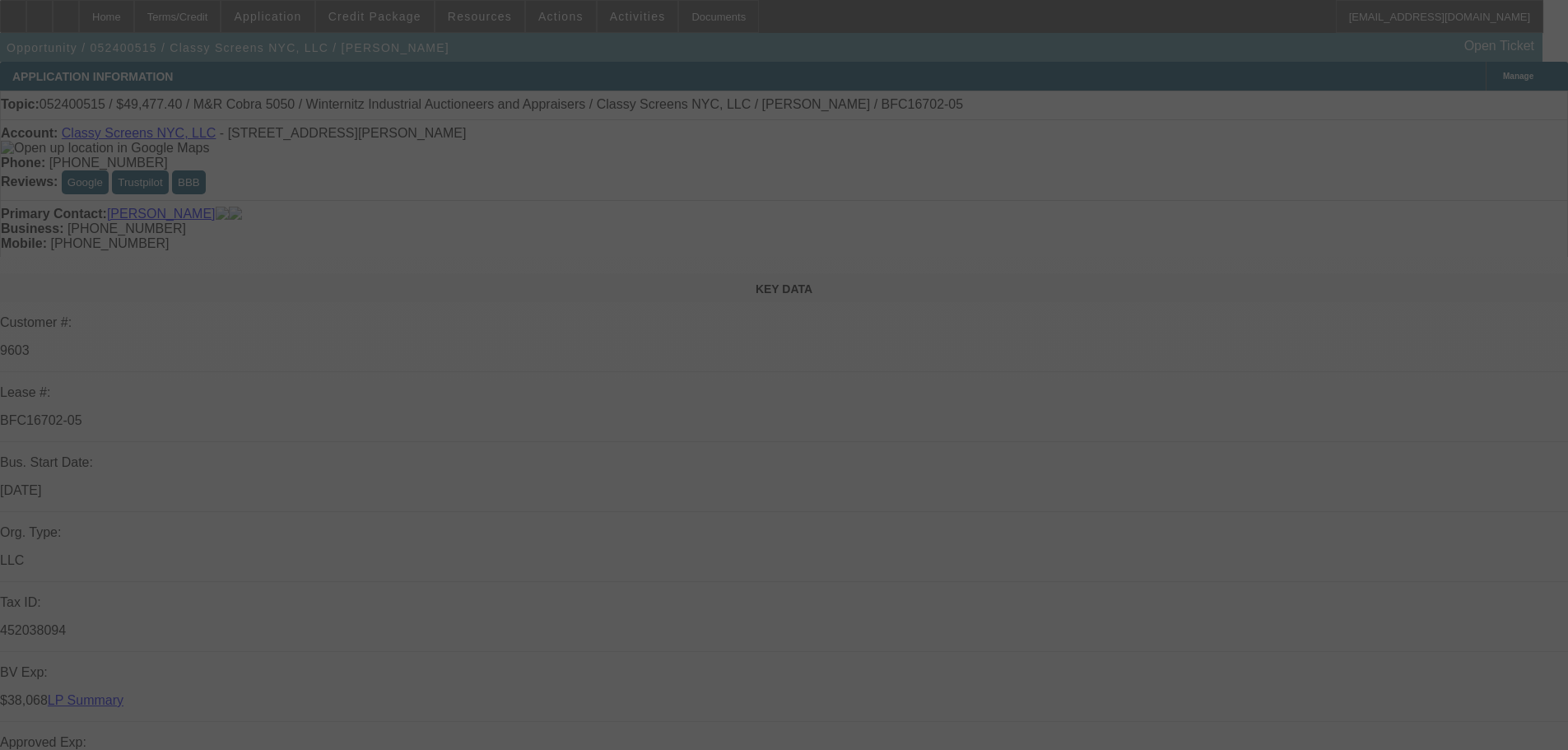
select select "0"
select select "2"
select select "0.1"
select select "4"
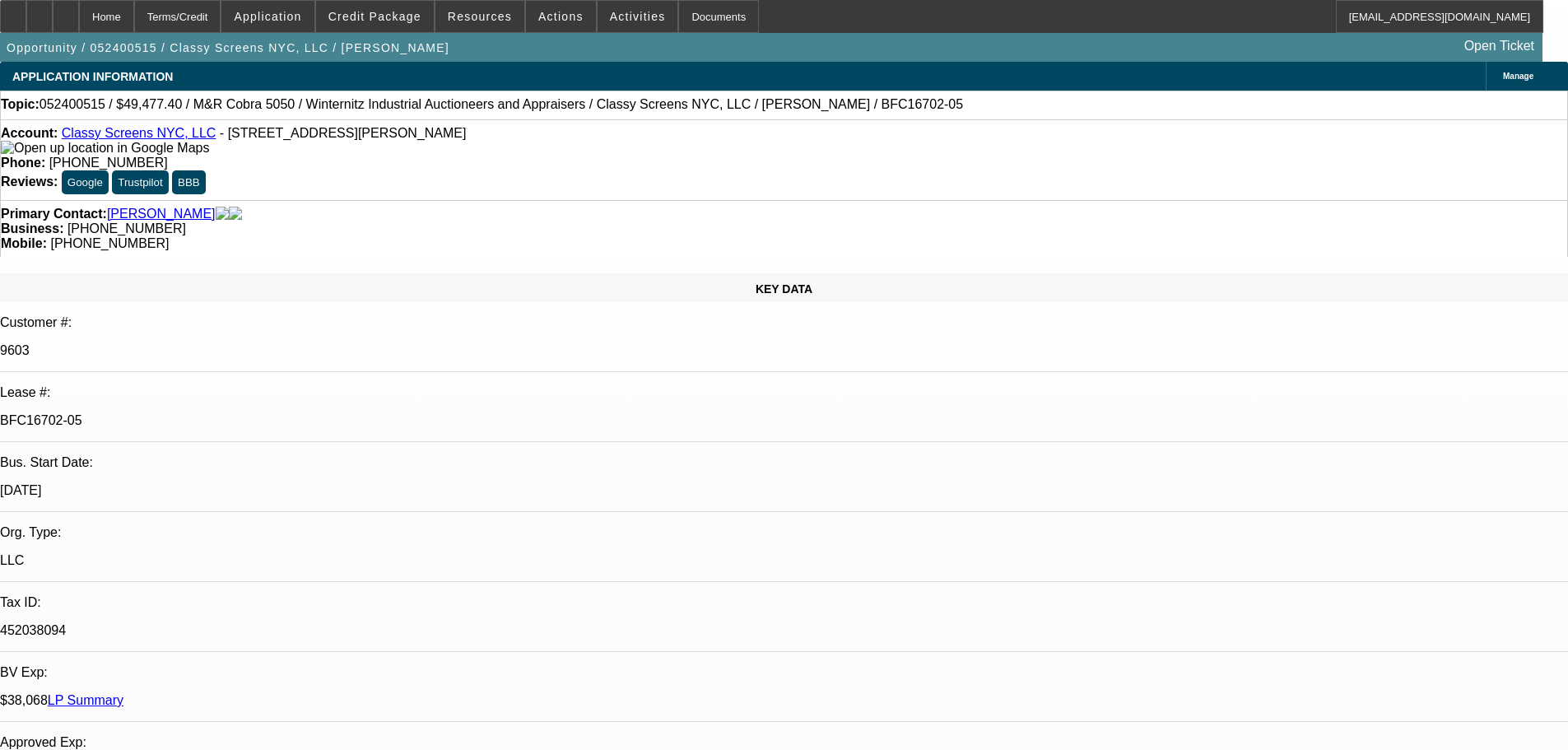
click at [123, 694] on link "LP Summary" at bounding box center [86, 700] width 75 height 14
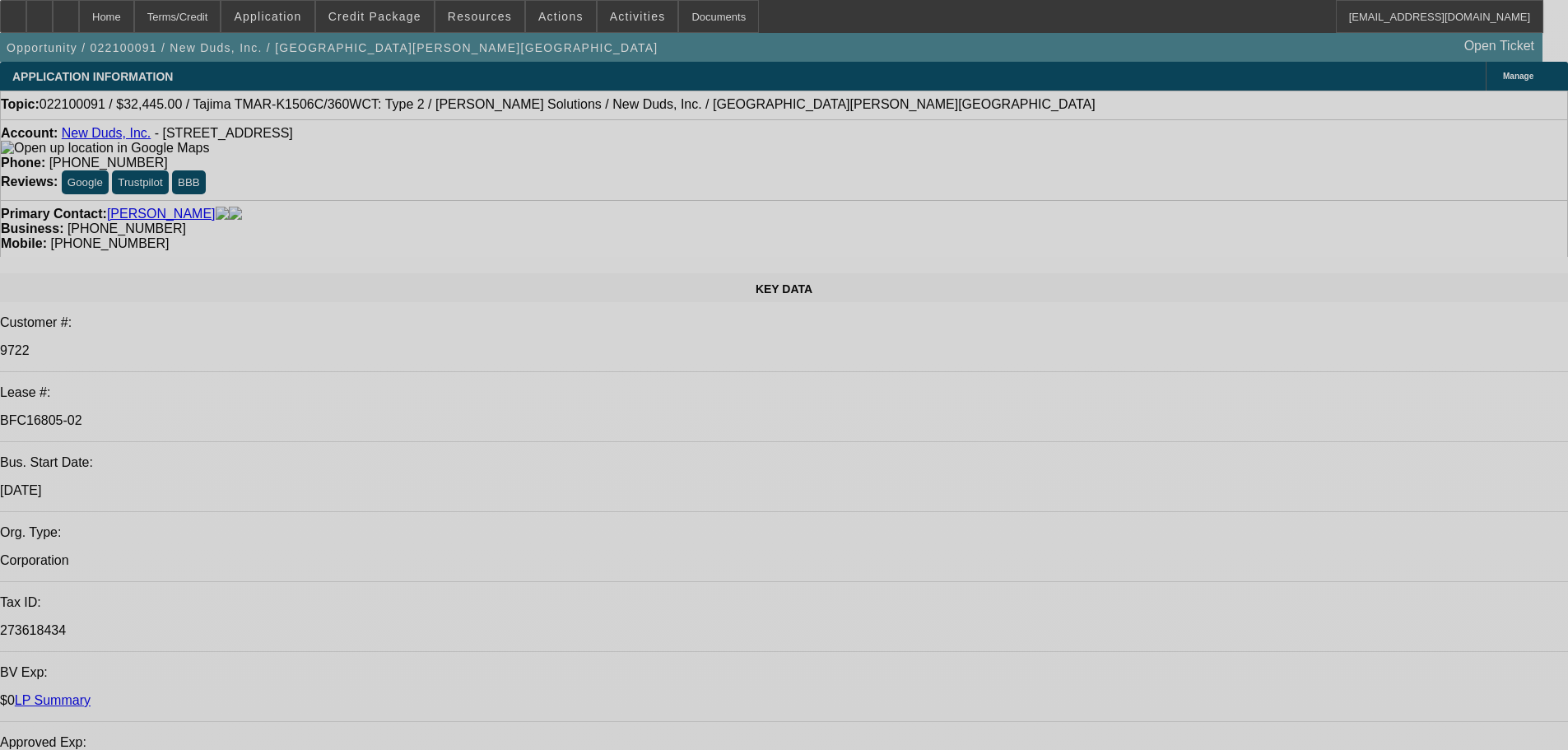
select select "0"
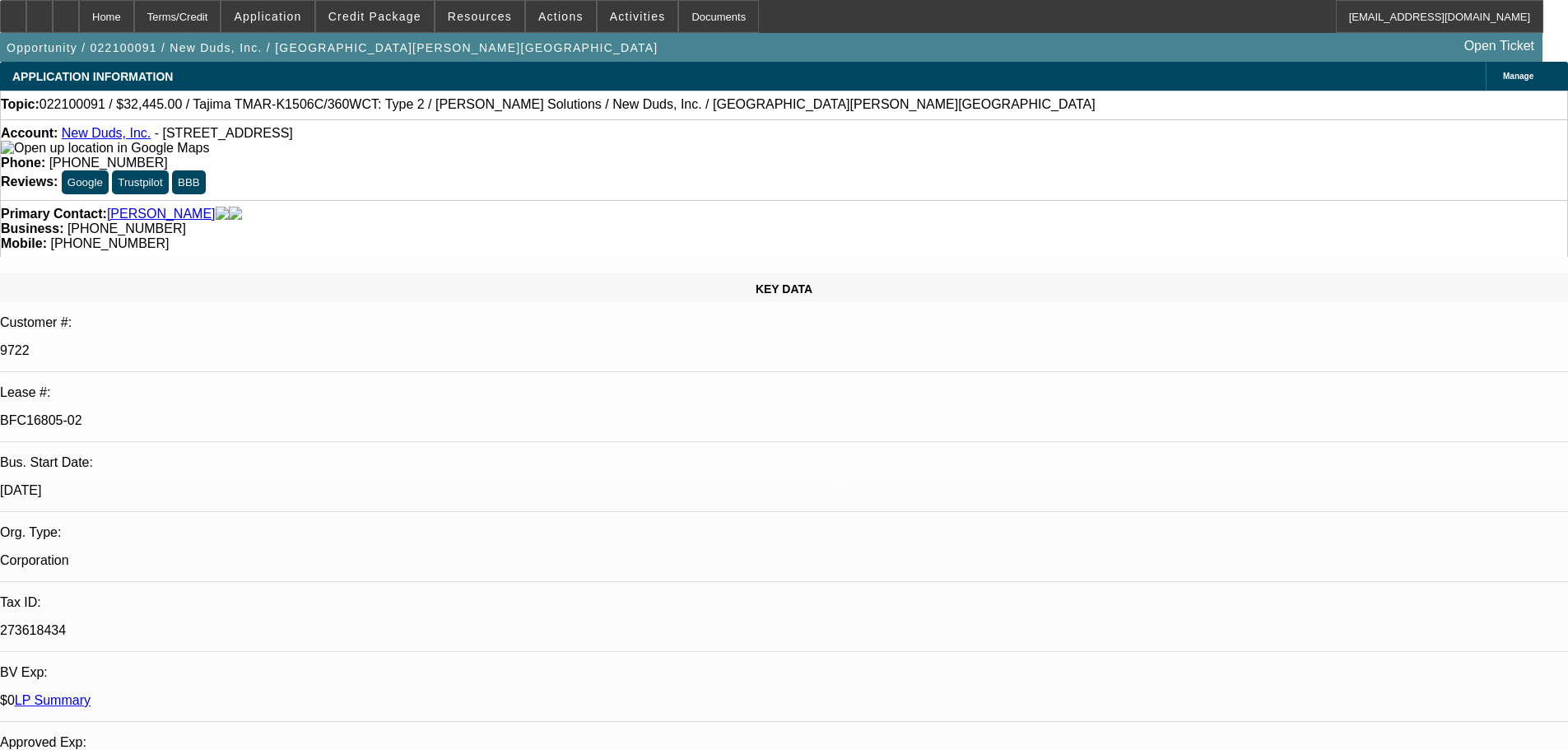
select select "2"
select select "0"
select select "2"
select select "0"
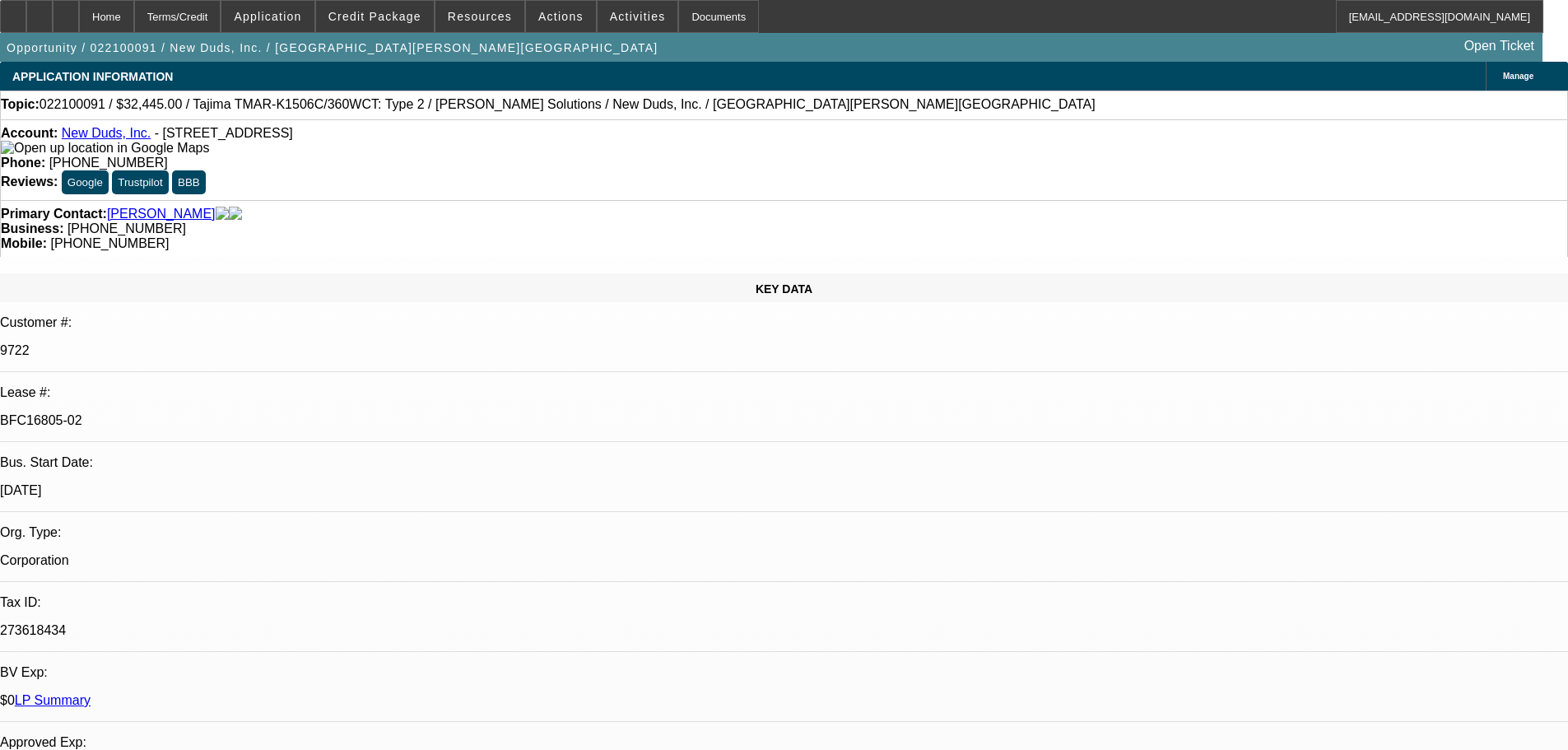
select select "2"
select select "0"
select select "2"
select select "0"
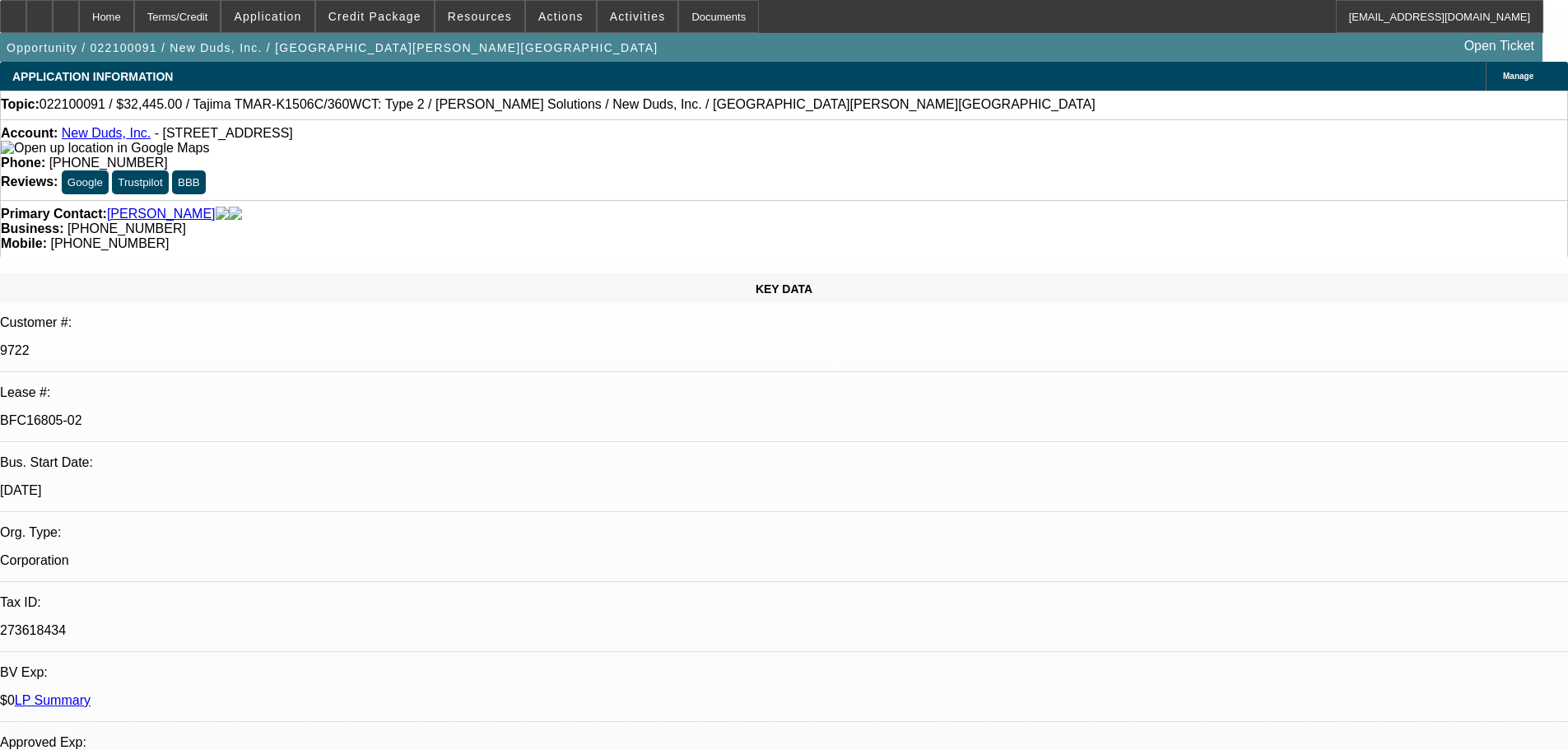
select select "2"
select select "0"
select select "2"
select select "0"
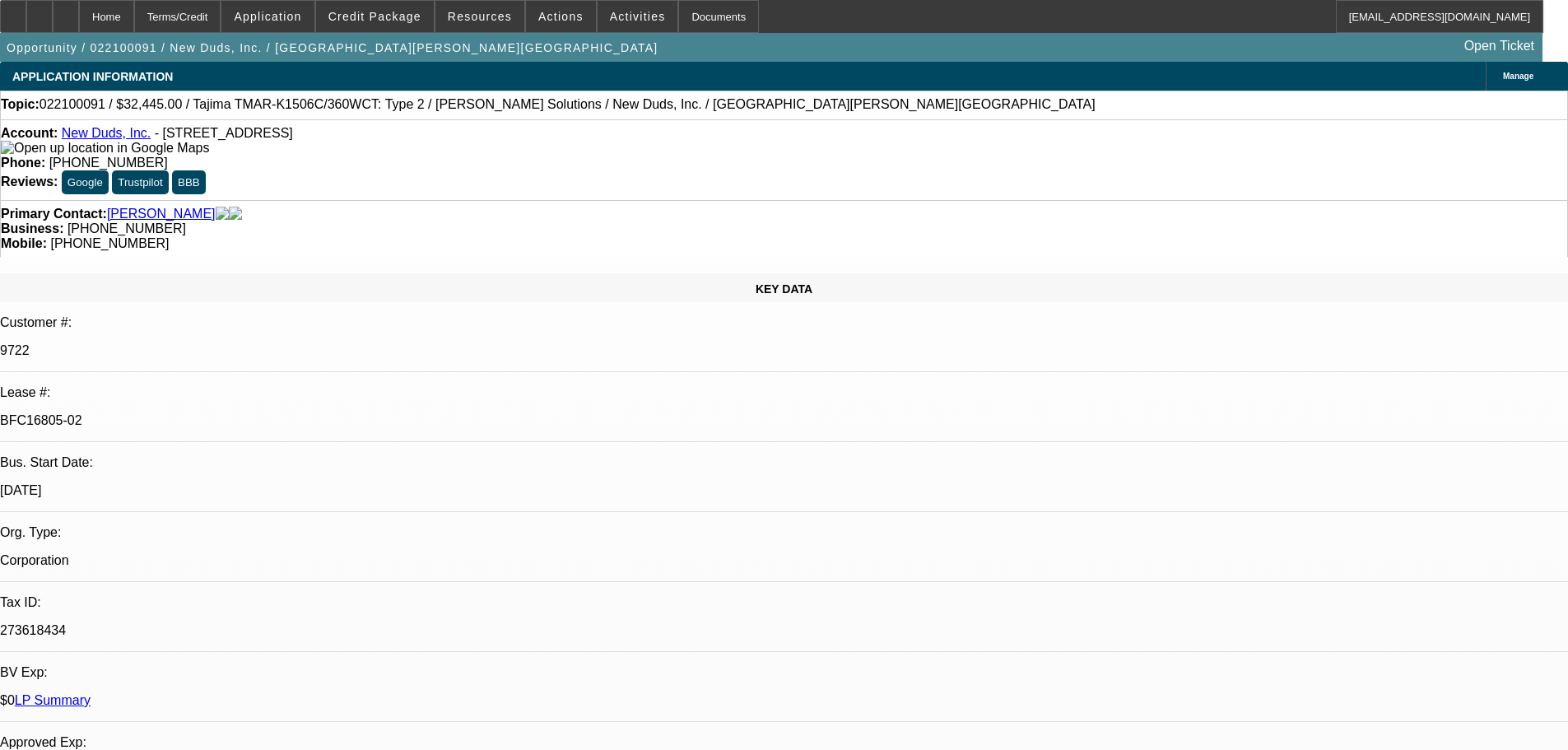
select select "2"
select select "0"
select select "2"
click at [144, 207] on link "Valyou, Torrey" at bounding box center [161, 215] width 108 height 15
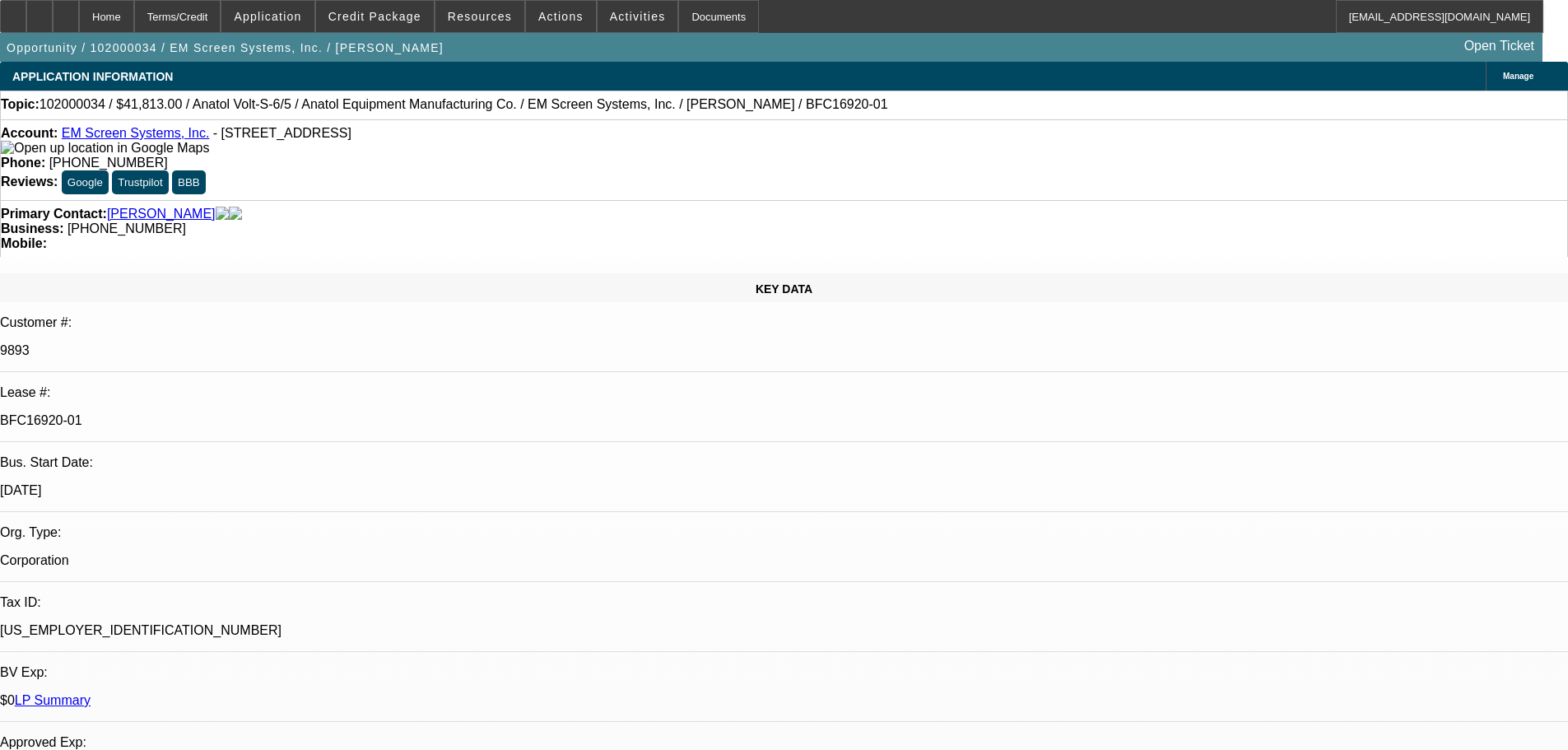
select select "0"
select select "2"
select select "0"
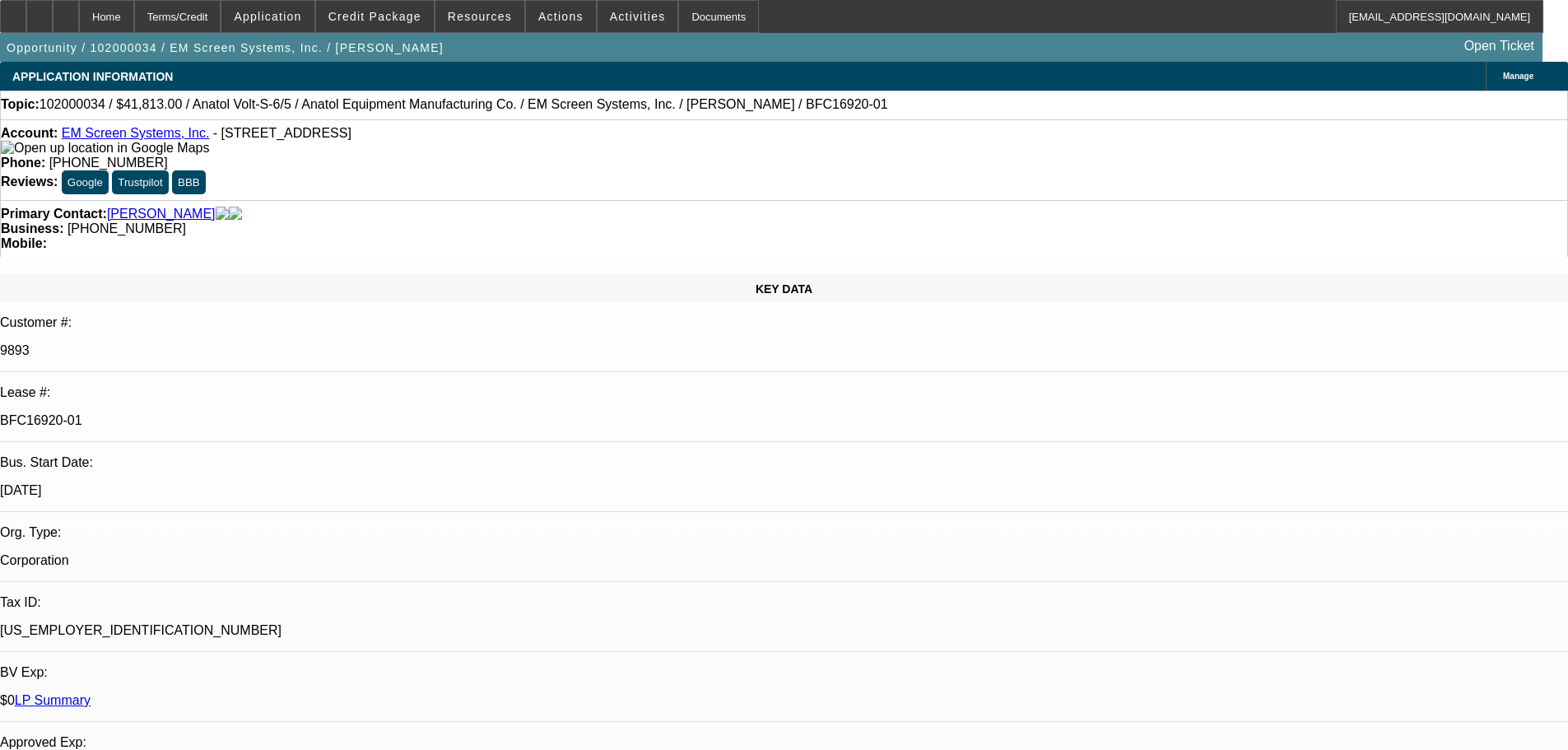
select select "0"
select select "2"
select select "0"
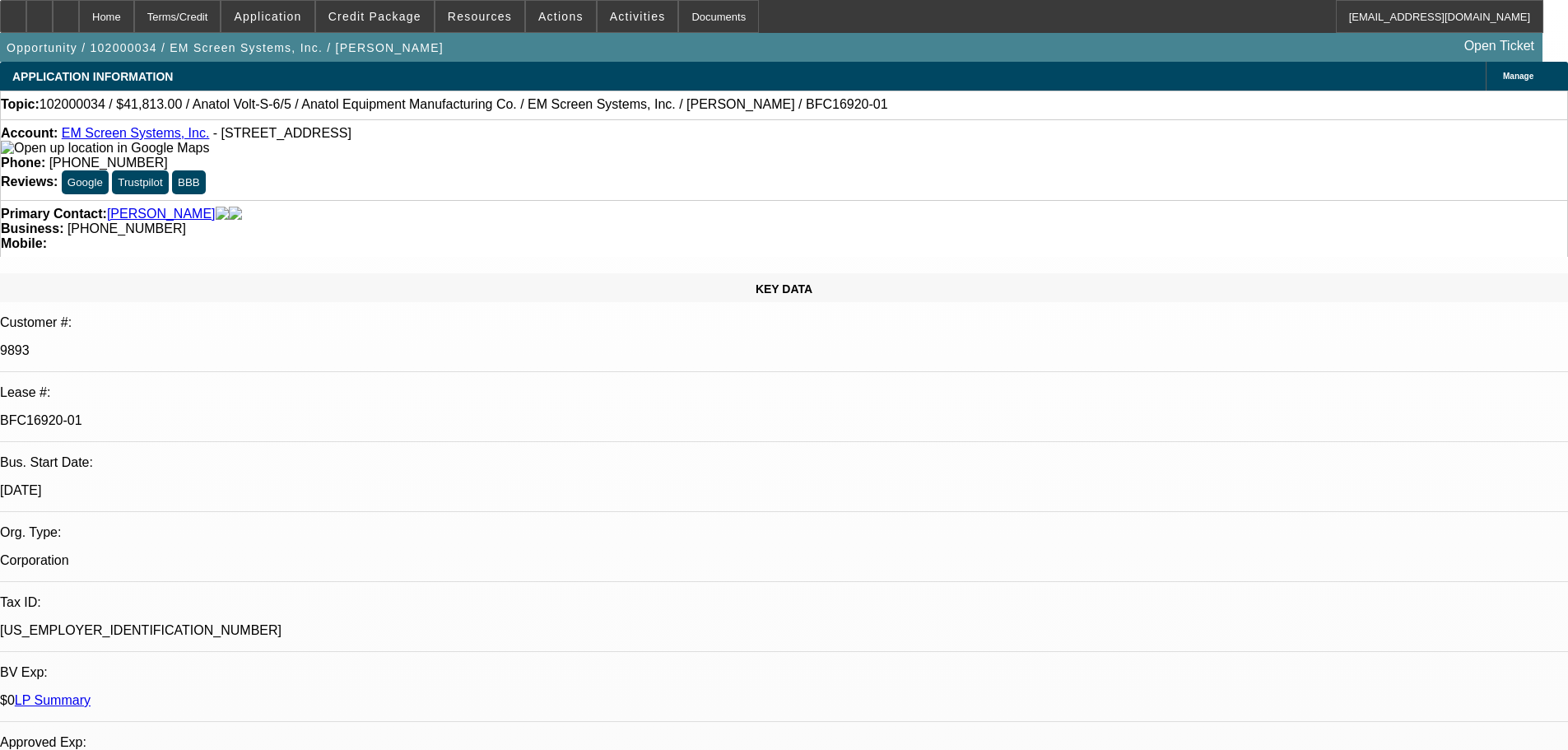
select select "0"
select select "2"
select select "0"
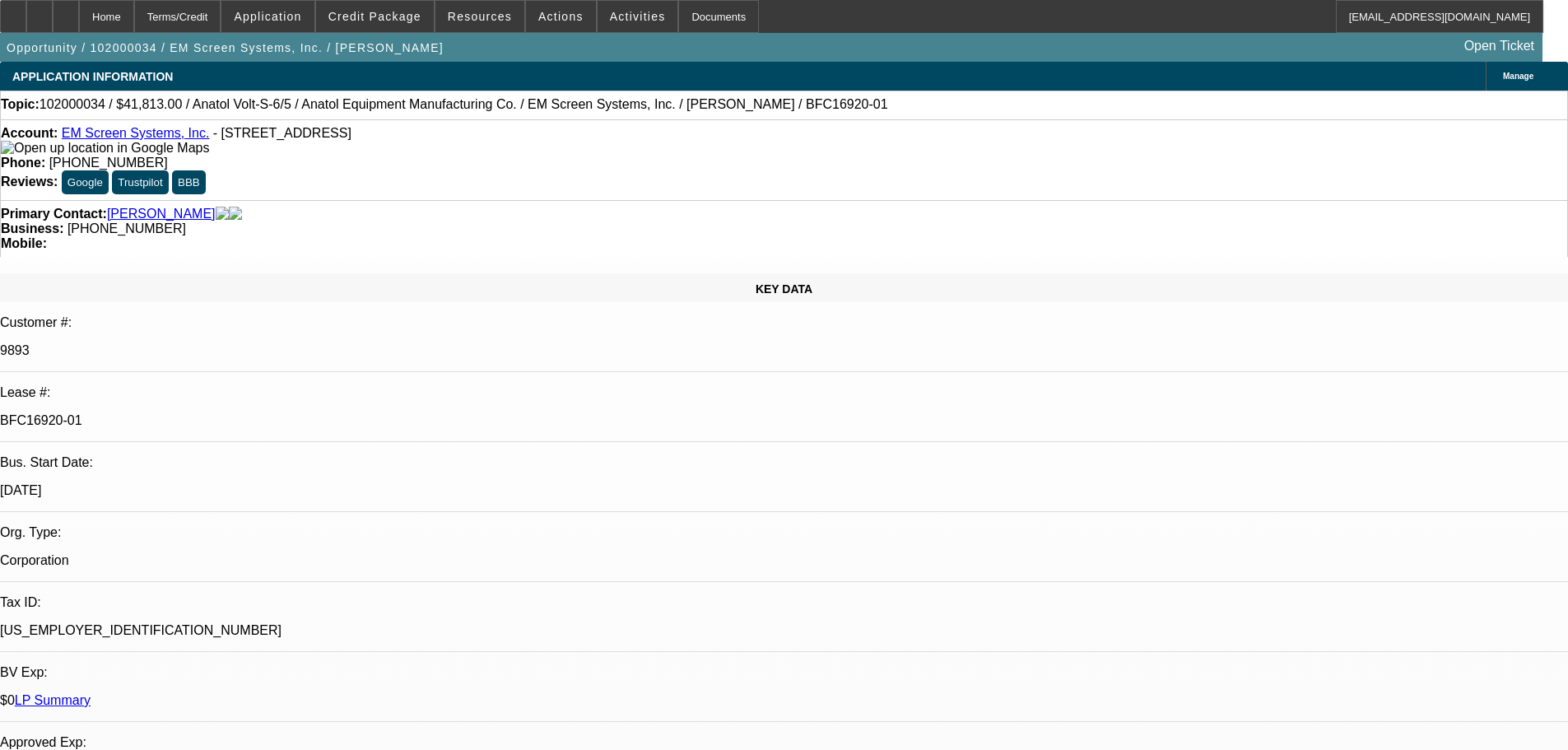
select select "2"
drag, startPoint x: 1567, startPoint y: 139, endPoint x: 1563, endPoint y: 152, distance: 13.6
click at [90, 694] on link "LP Summary" at bounding box center [53, 700] width 75 height 14
